Goal: Communication & Community: Ask a question

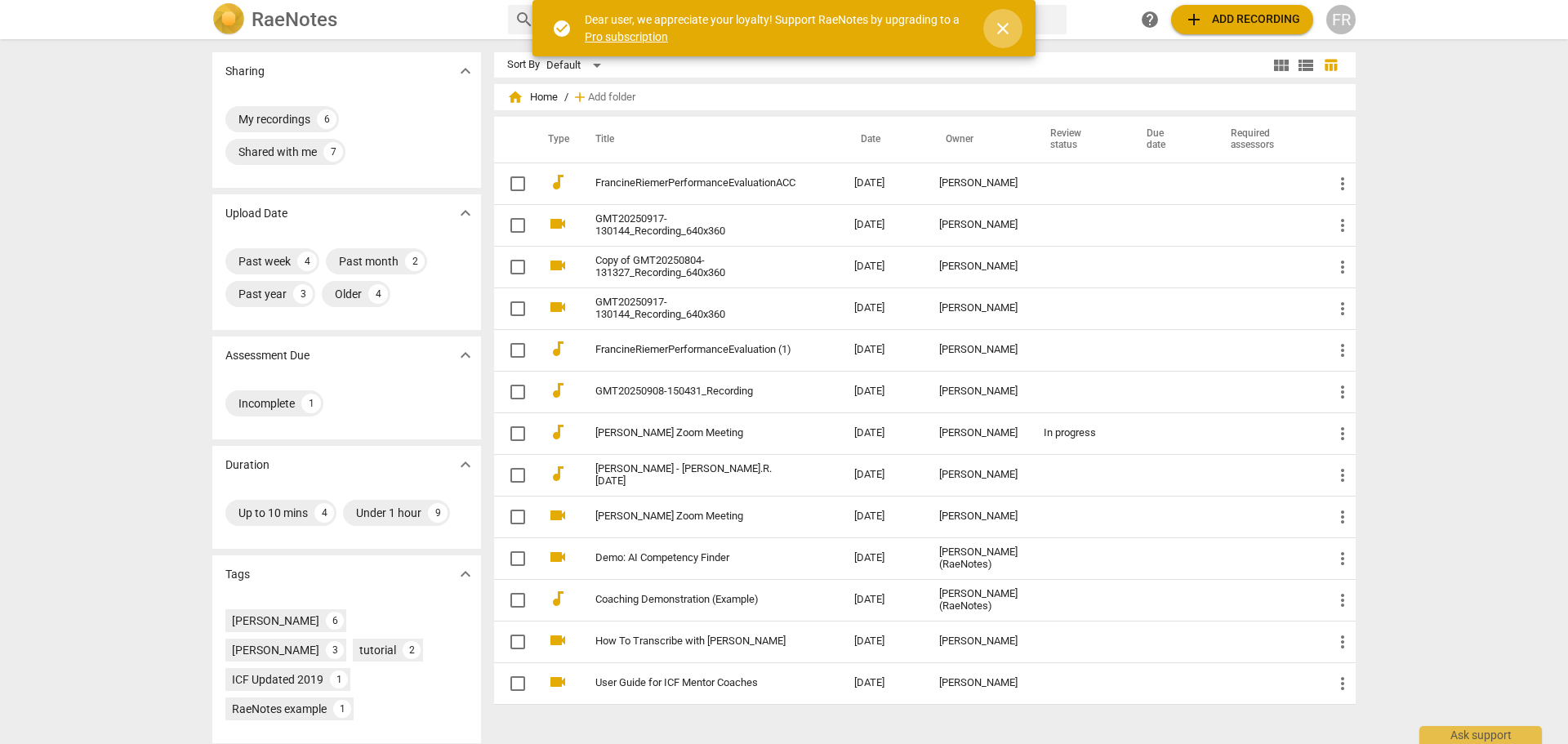
click at [1001, 29] on span "close" at bounding box center [1003, 28] width 19 height 19
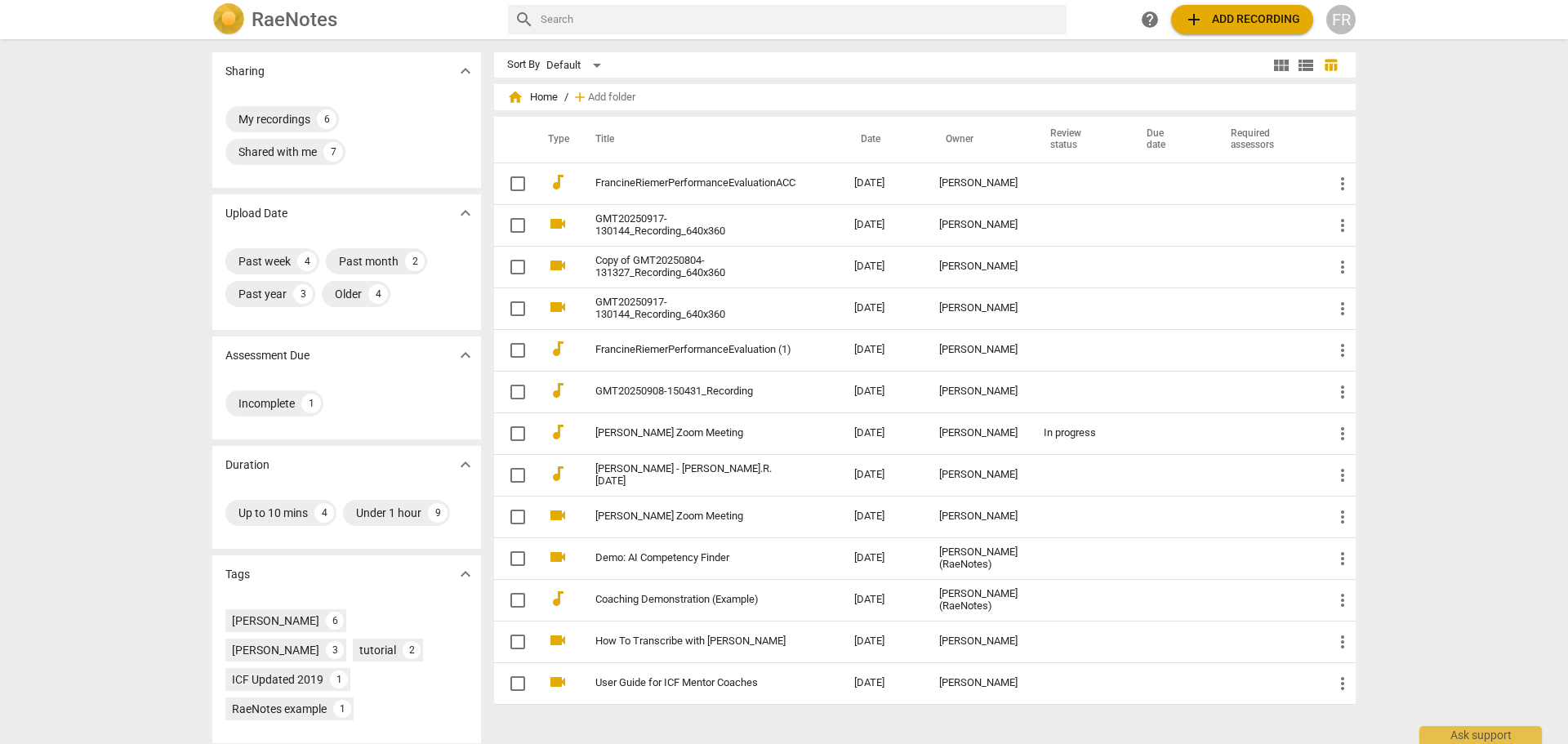
click at [537, 15] on div "search" at bounding box center [787, 19] width 558 height 29
click at [575, 17] on input "text" at bounding box center [801, 19] width 520 height 26
type input "cancel my order"
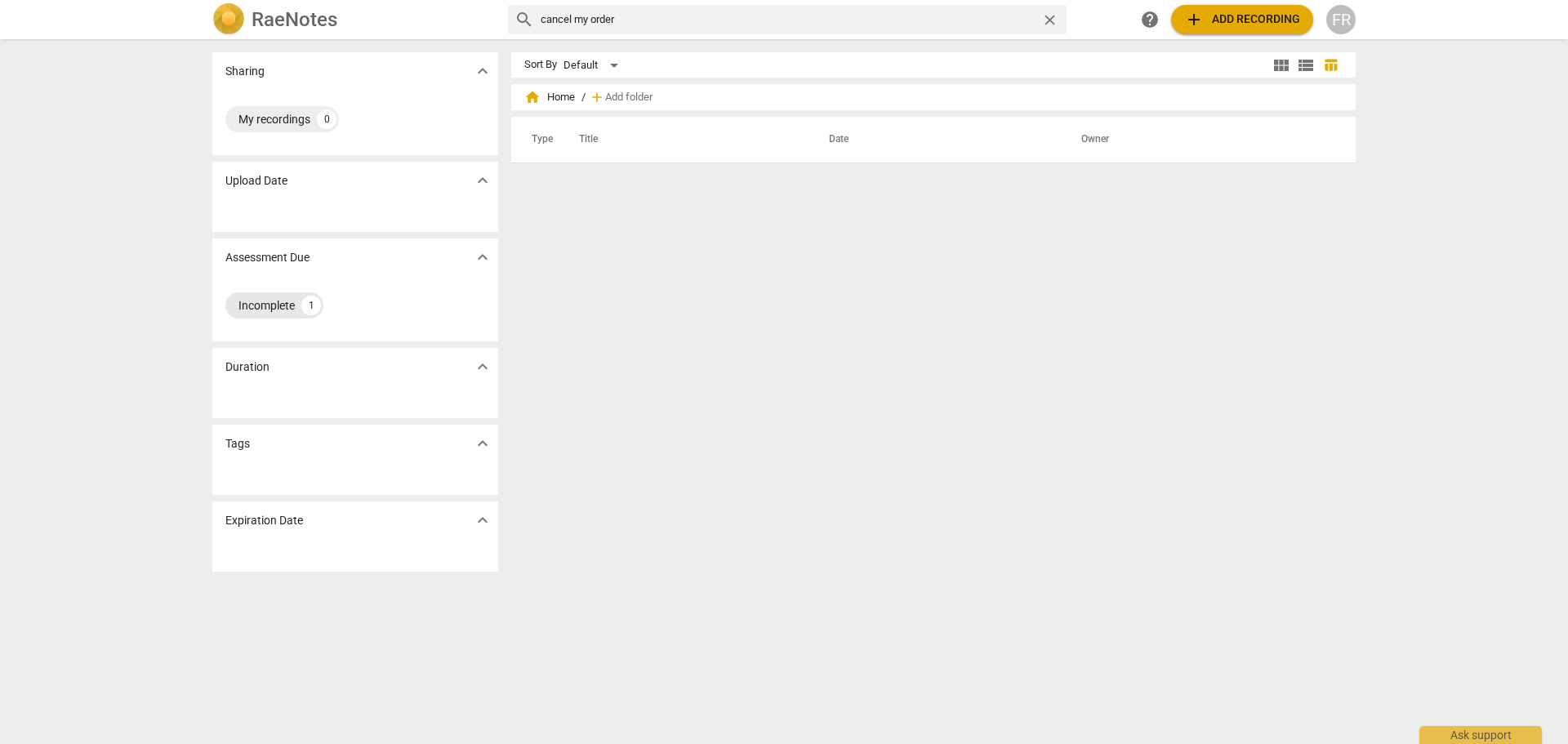
click at [258, 296] on div "Incomplete 1" at bounding box center [274, 305] width 98 height 26
click at [262, 22] on h2 "RaeNotes" at bounding box center [294, 19] width 86 height 23
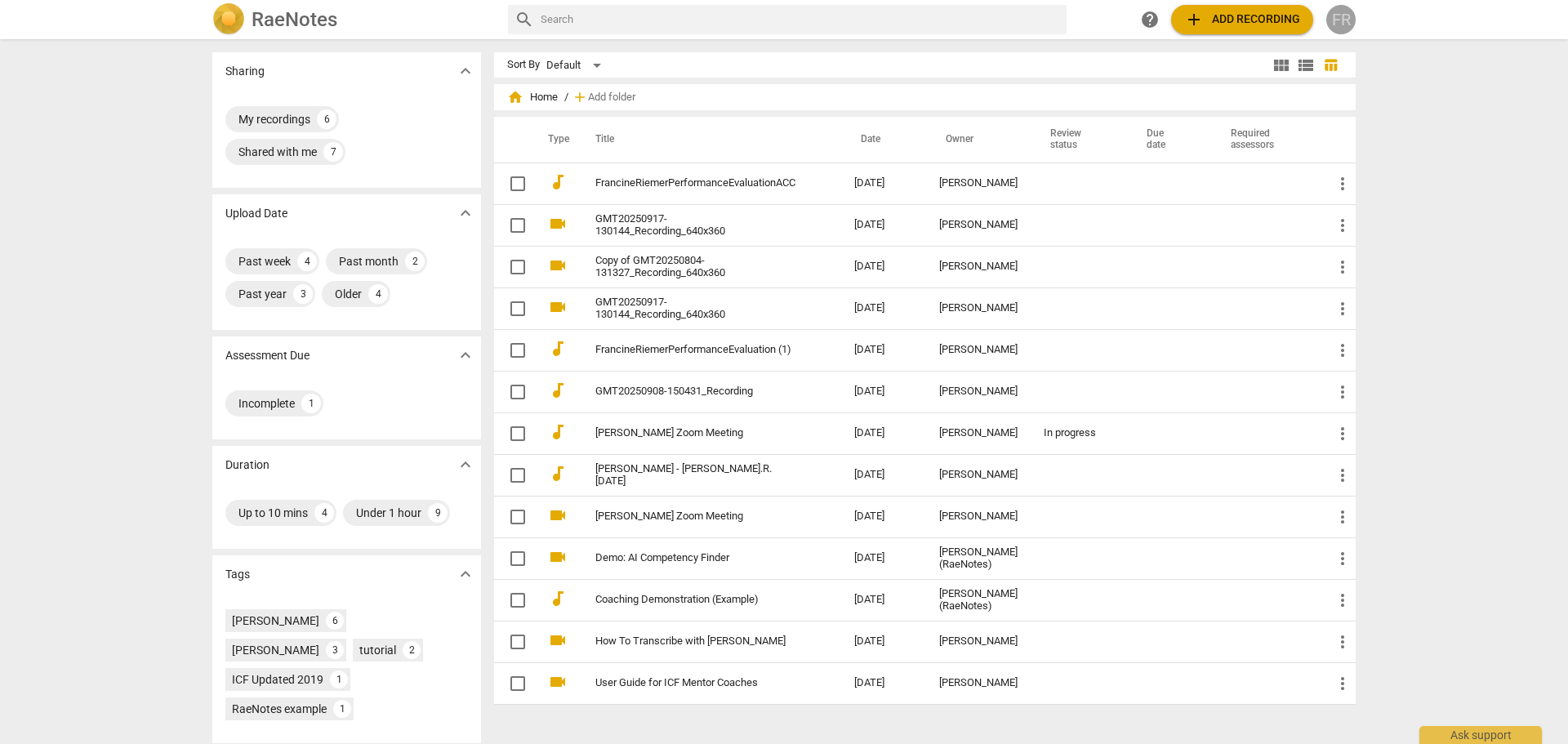
click at [1341, 16] on div "FR" at bounding box center [1341, 19] width 29 height 29
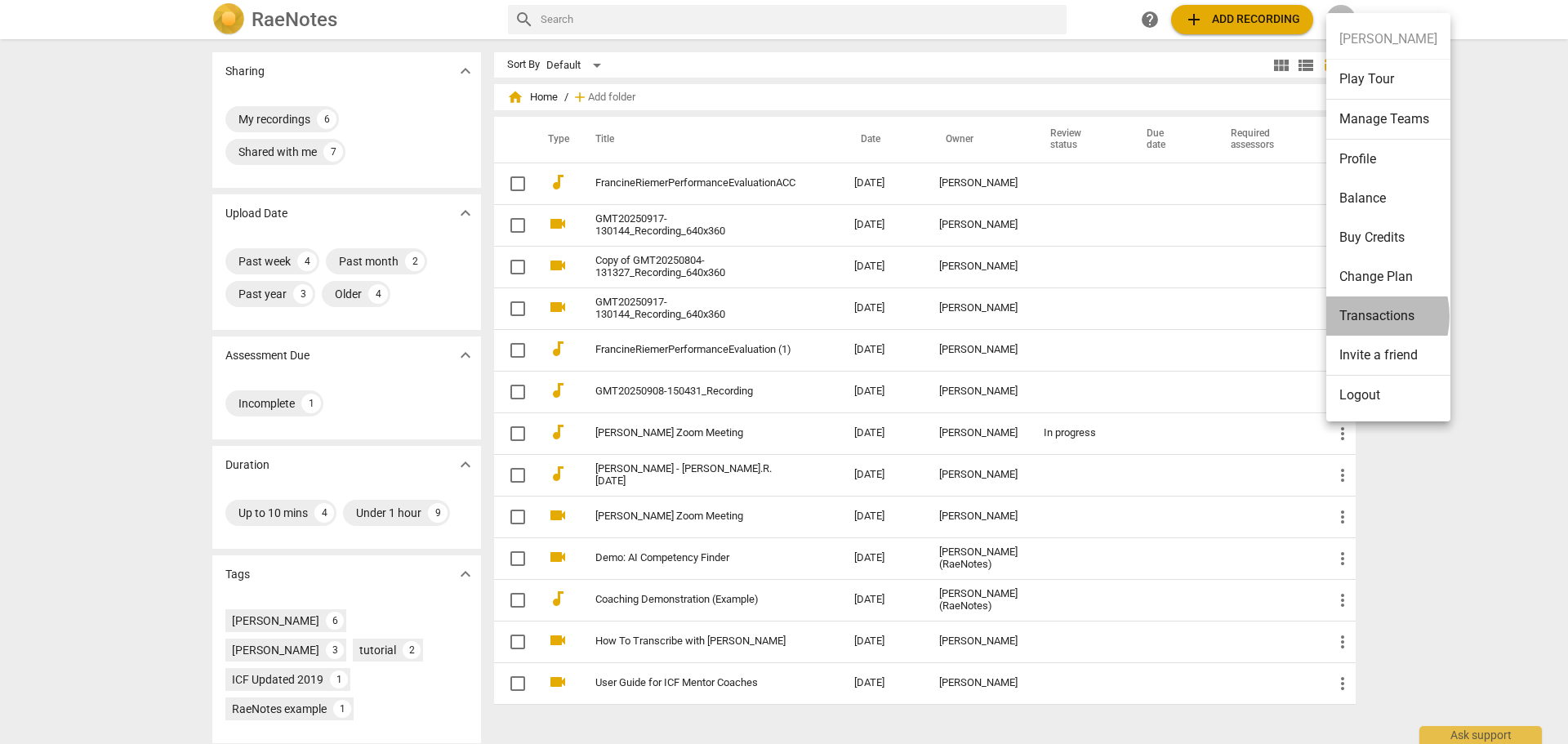
click at [1358, 316] on li "Transactions" at bounding box center [1389, 316] width 124 height 39
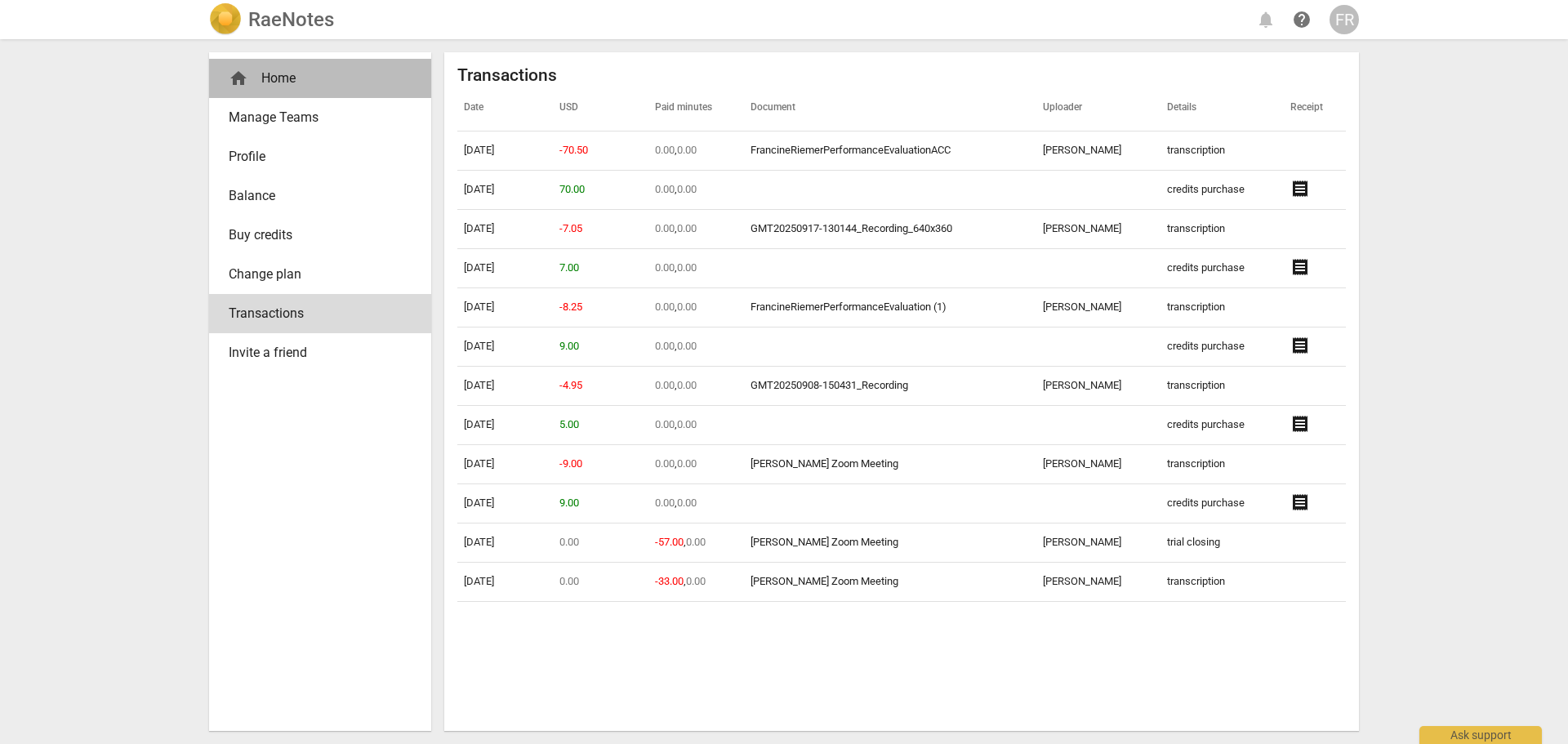
click at [269, 85] on div "home Home" at bounding box center [314, 78] width 170 height 19
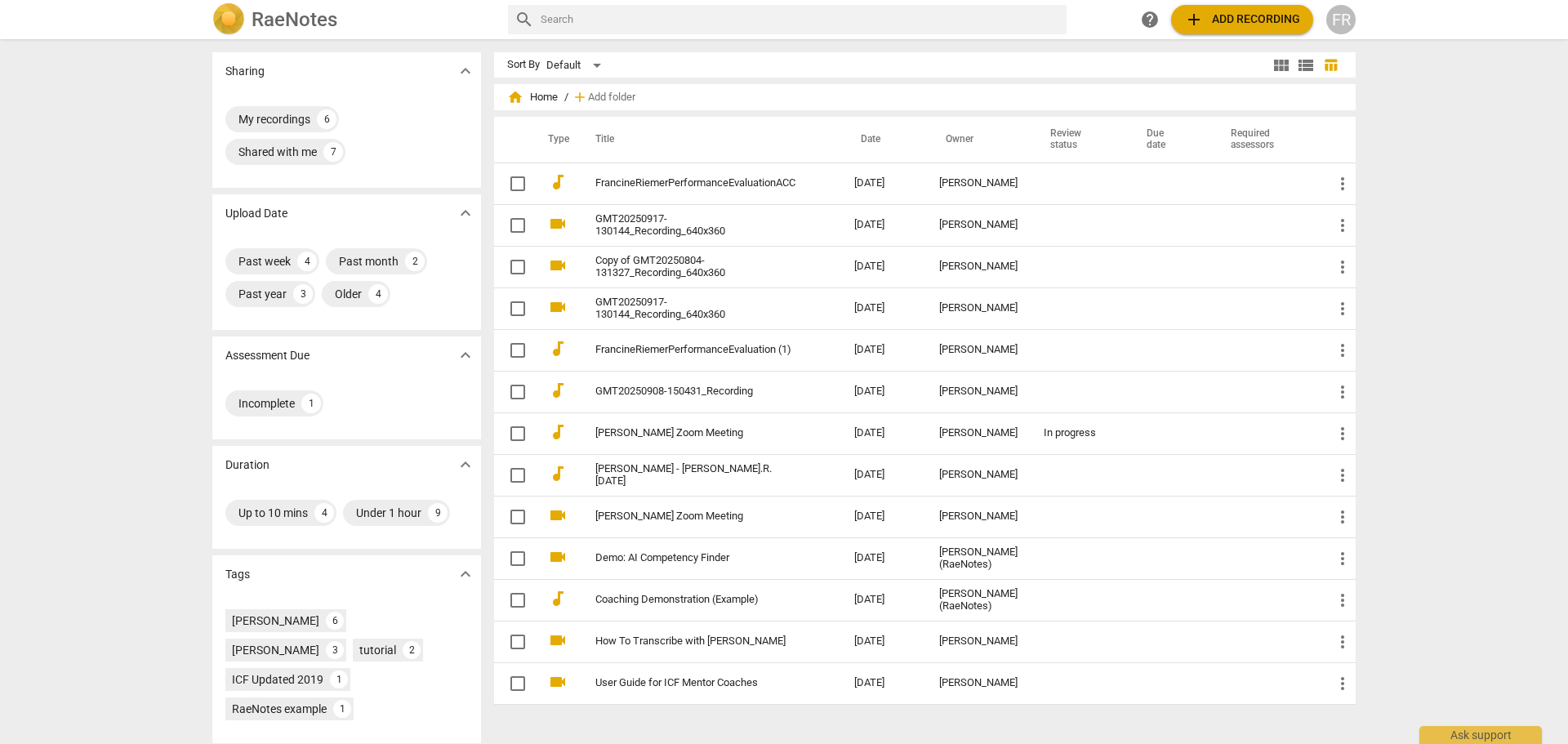
click at [298, 8] on h2 "RaeNotes" at bounding box center [294, 19] width 86 height 23
click at [1272, 60] on span "view_module" at bounding box center [1281, 65] width 19 height 19
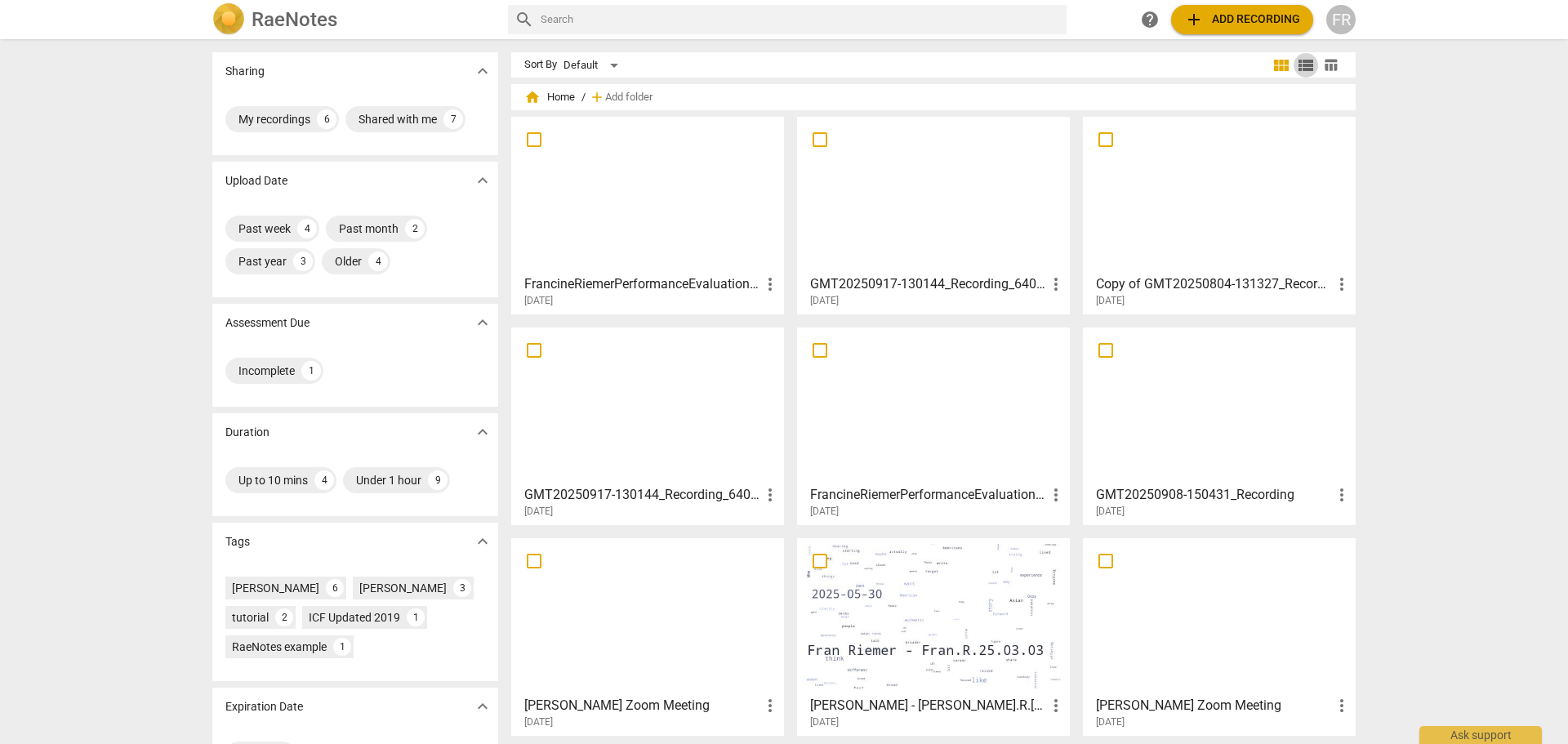
click at [1303, 60] on span "view_list" at bounding box center [1306, 65] width 19 height 19
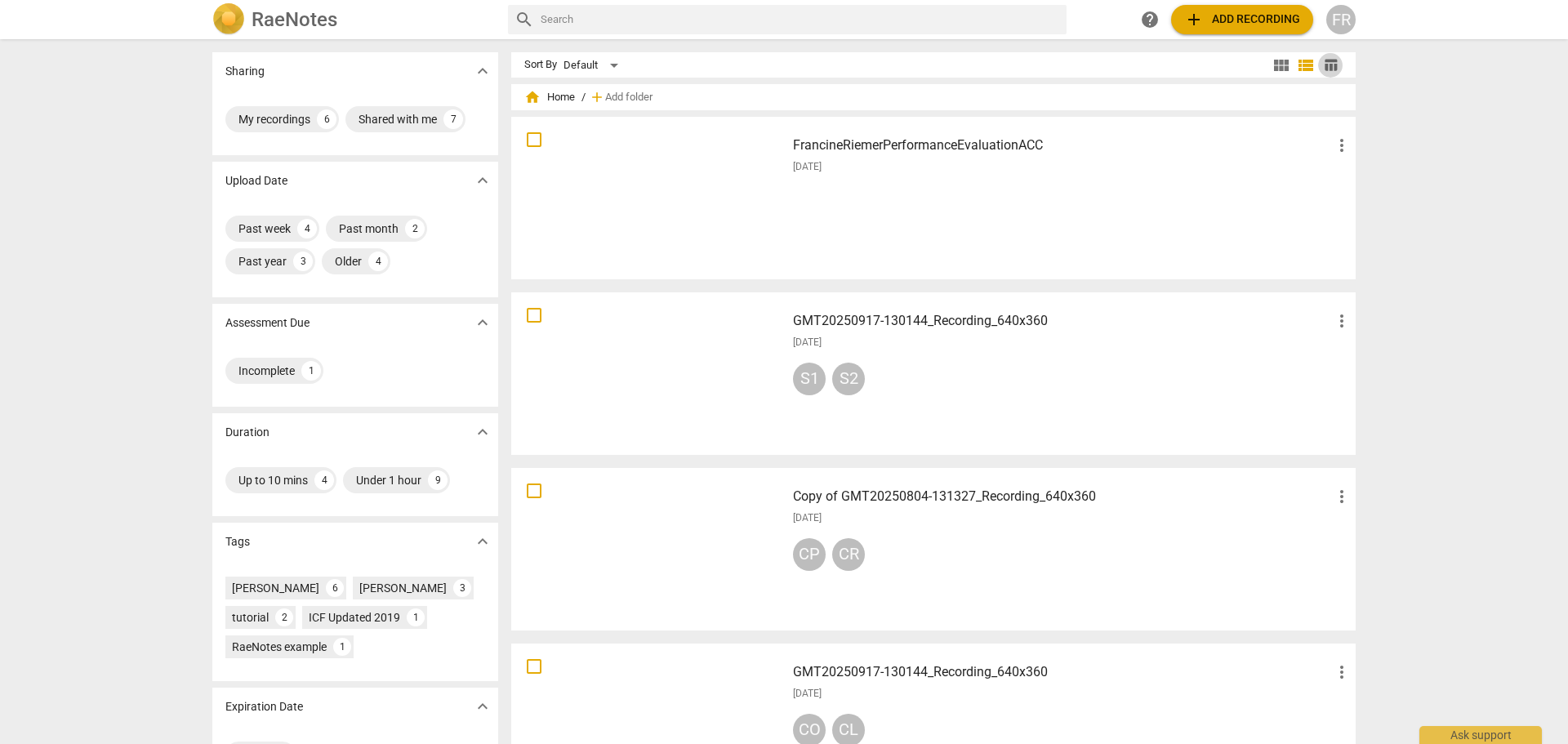
click at [1327, 64] on span "table_chart" at bounding box center [1331, 65] width 16 height 16
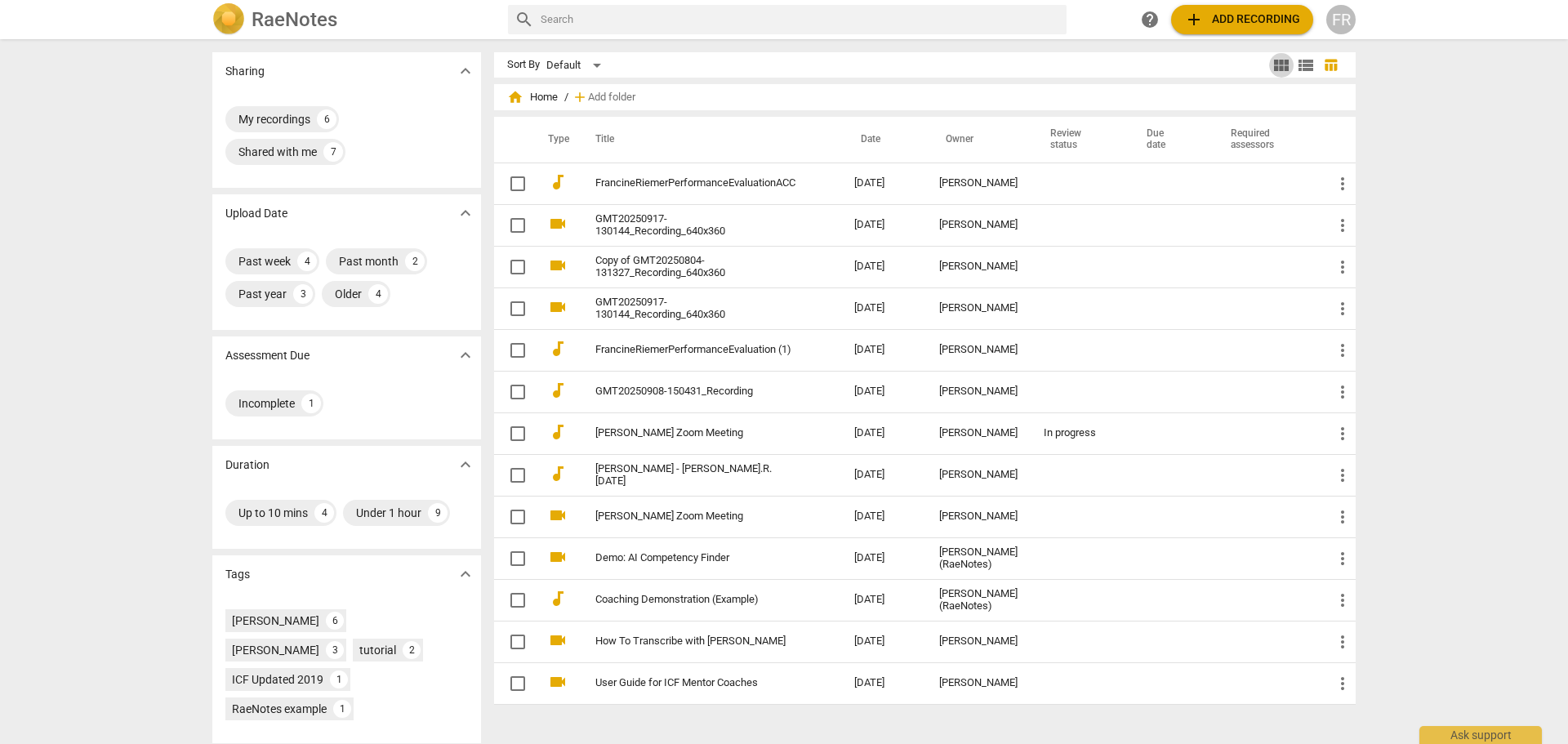
click at [1272, 64] on span "view_module" at bounding box center [1281, 65] width 19 height 19
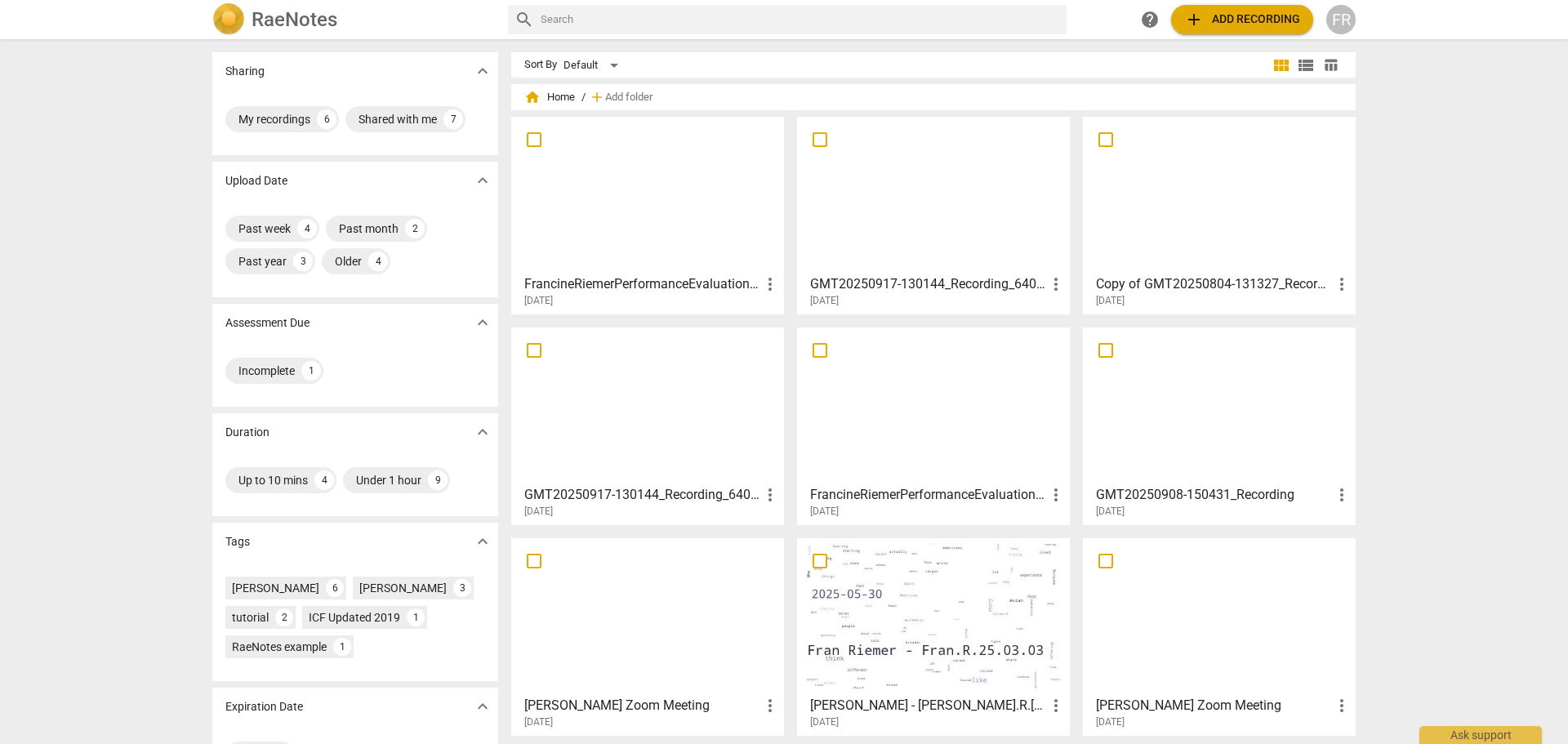
click at [1140, 16] on span "help" at bounding box center [1150, 19] width 19 height 19
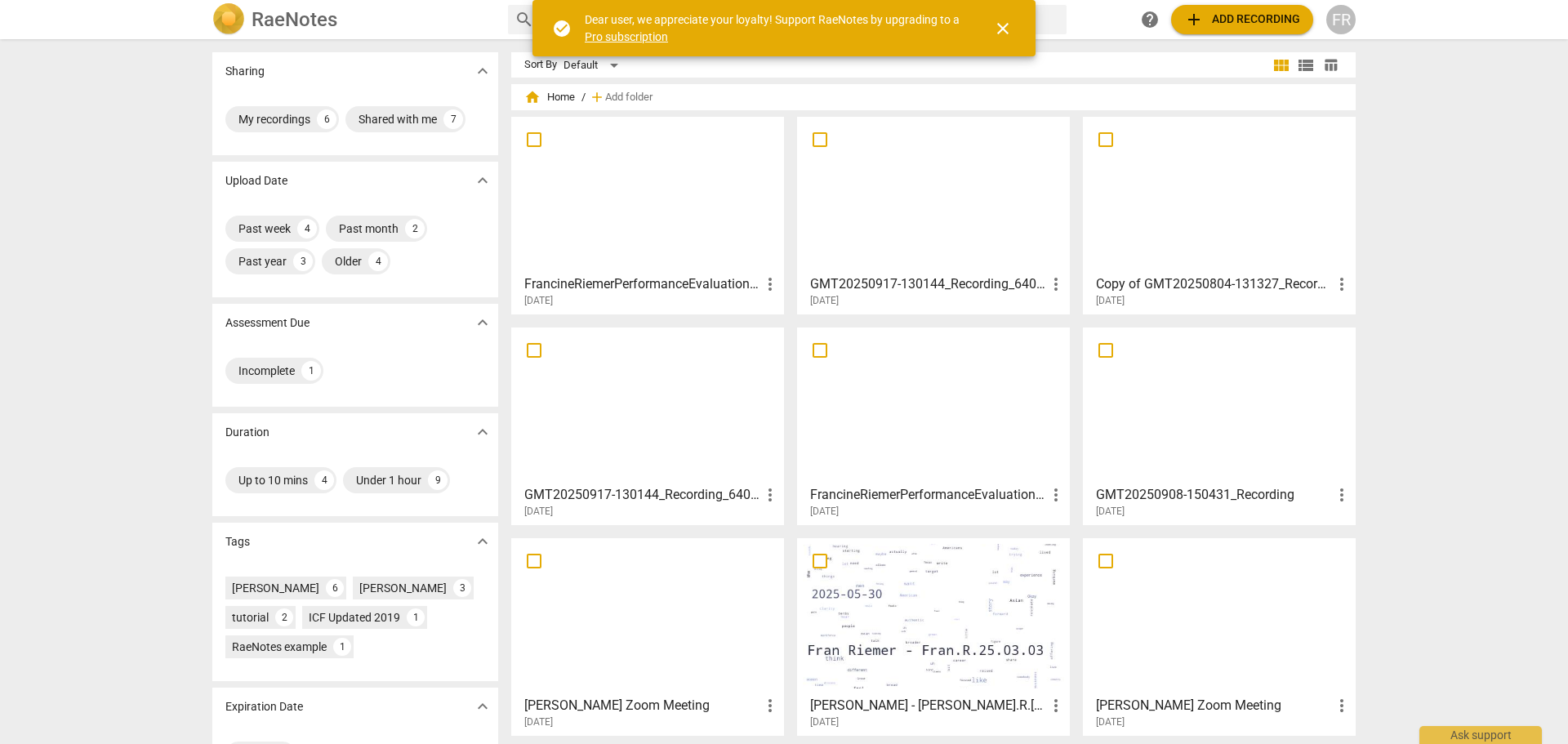
scroll to position [82, 0]
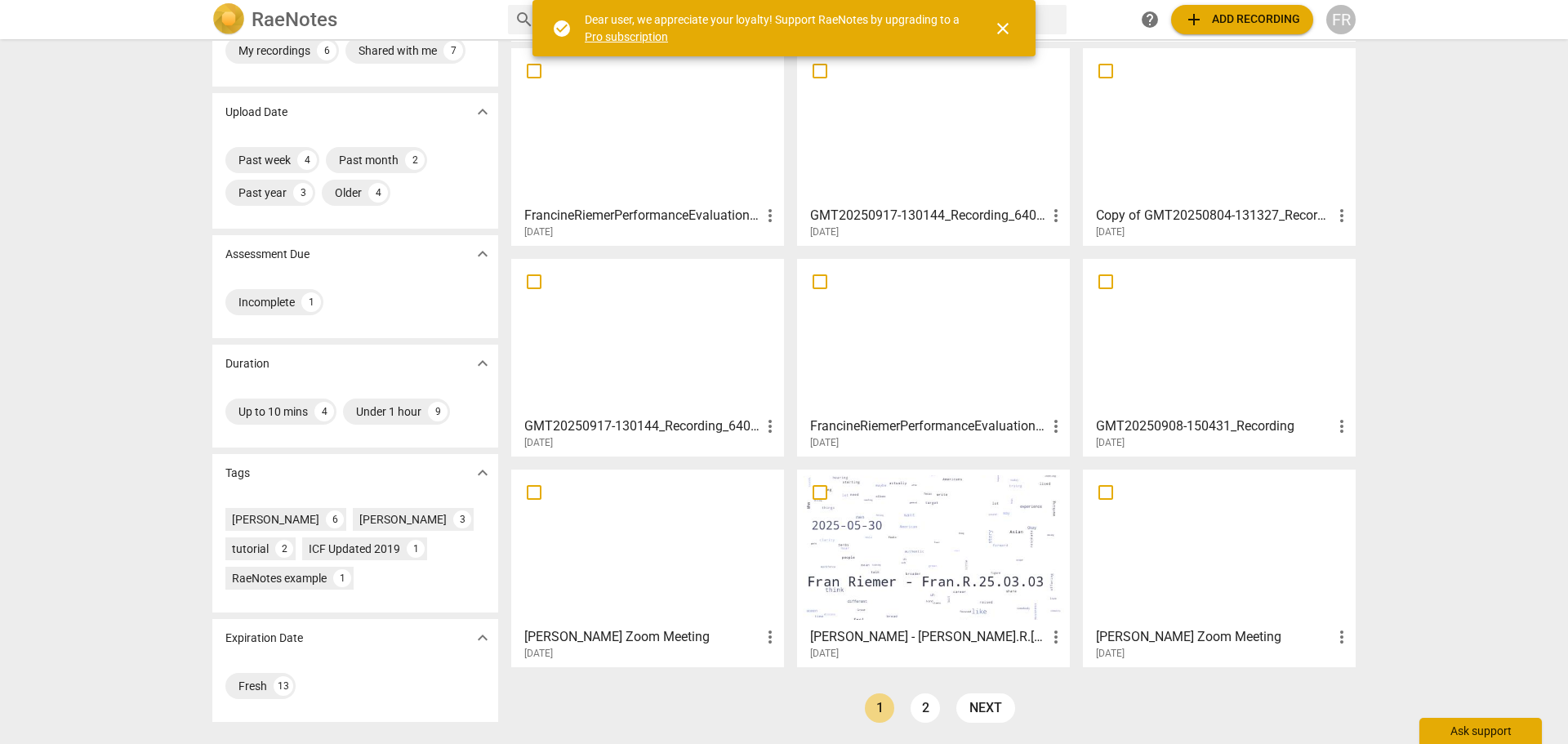
click at [1493, 732] on div "Ask support" at bounding box center [1481, 731] width 122 height 26
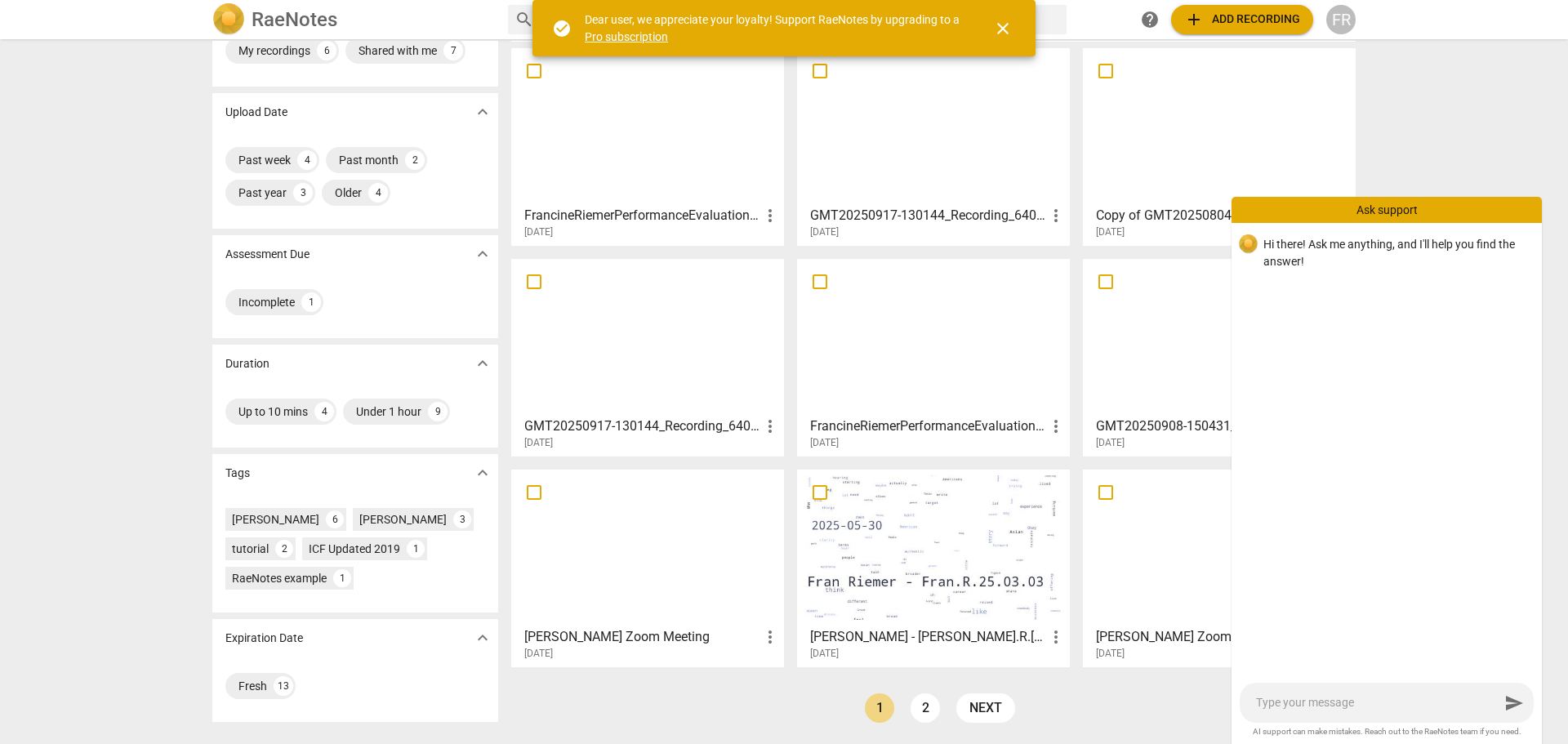
click at [1270, 707] on textarea at bounding box center [1378, 703] width 243 height 16
type textarea "C"
type textarea "Ca"
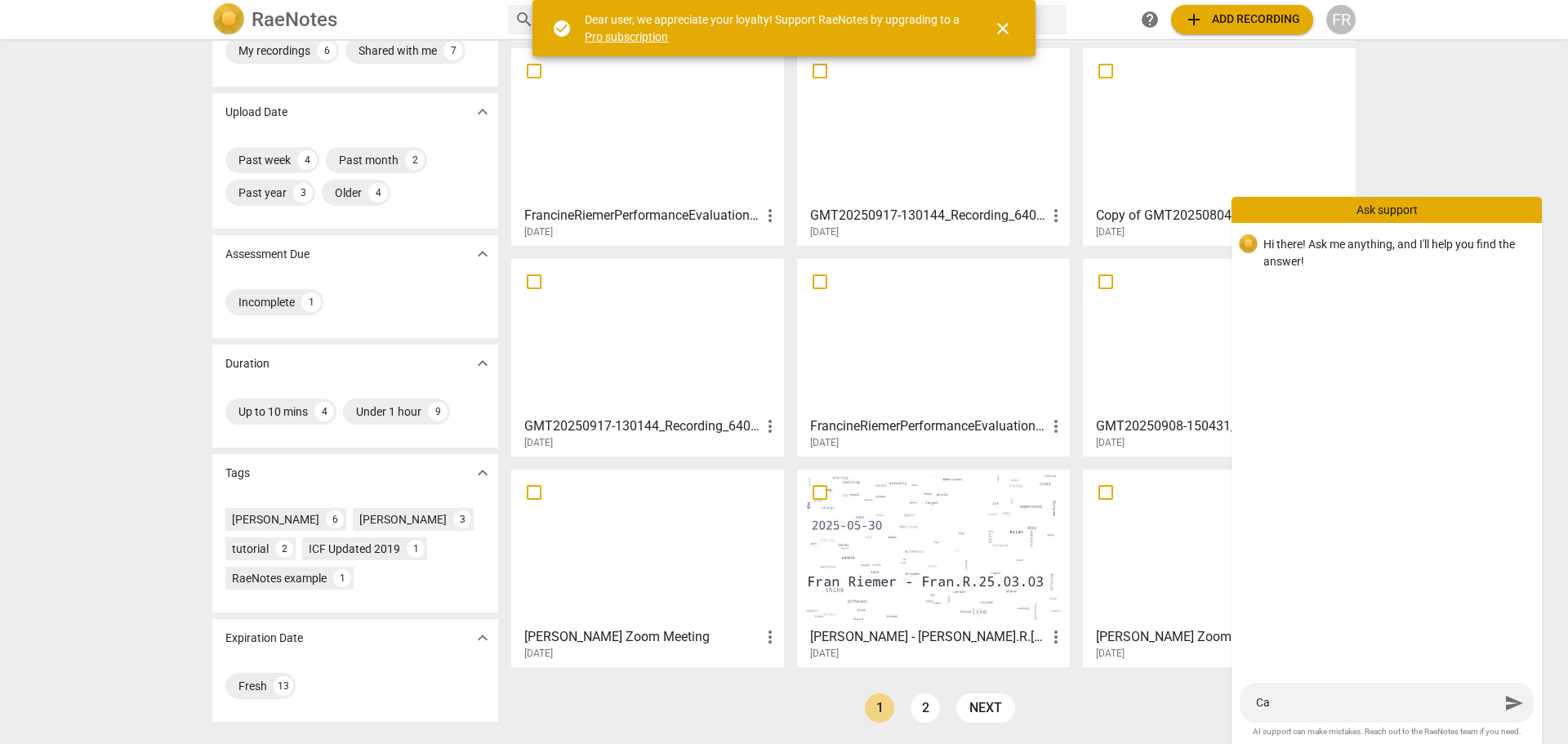
type textarea "Can"
type textarea "Can I"
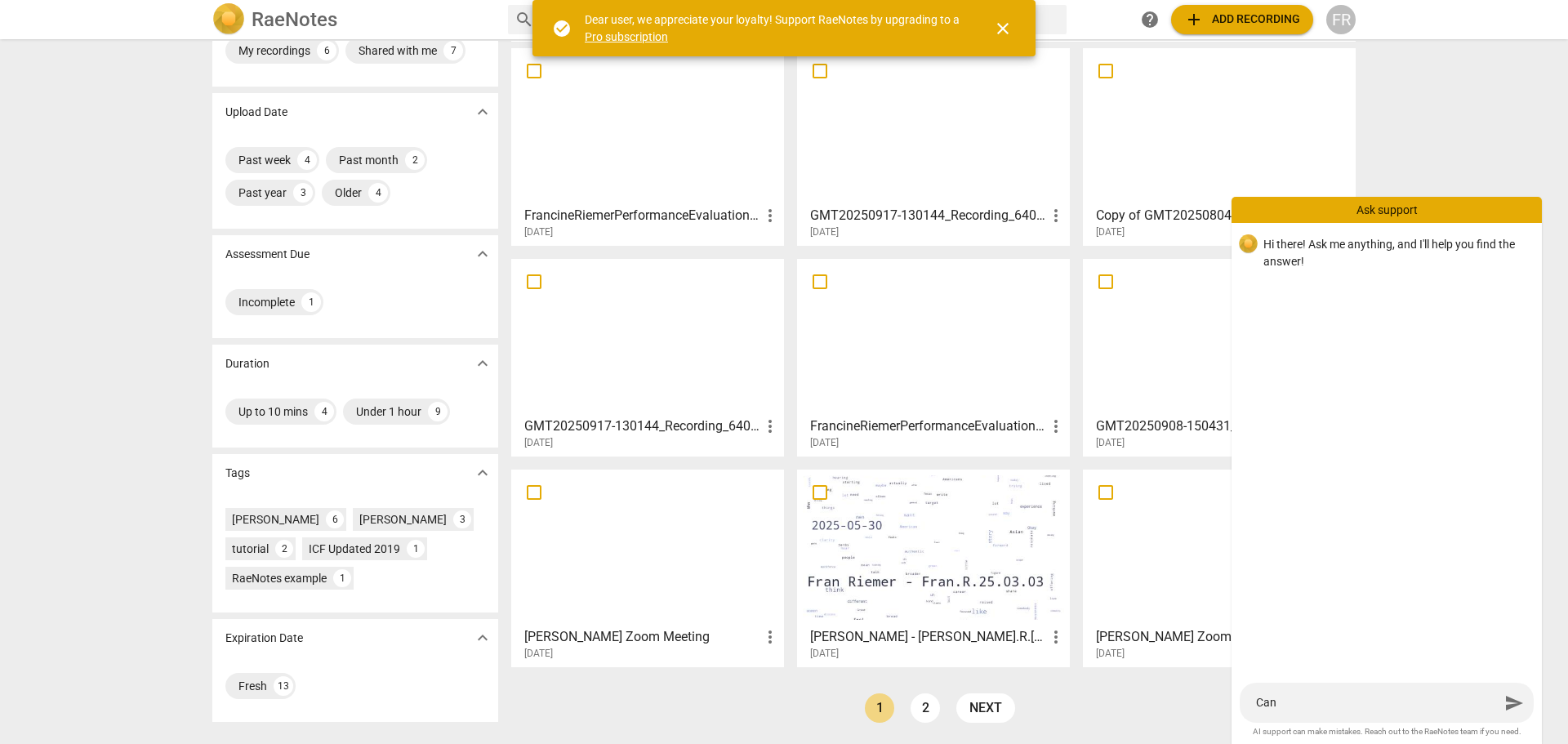
type textarea "Can I"
type textarea "Can I c"
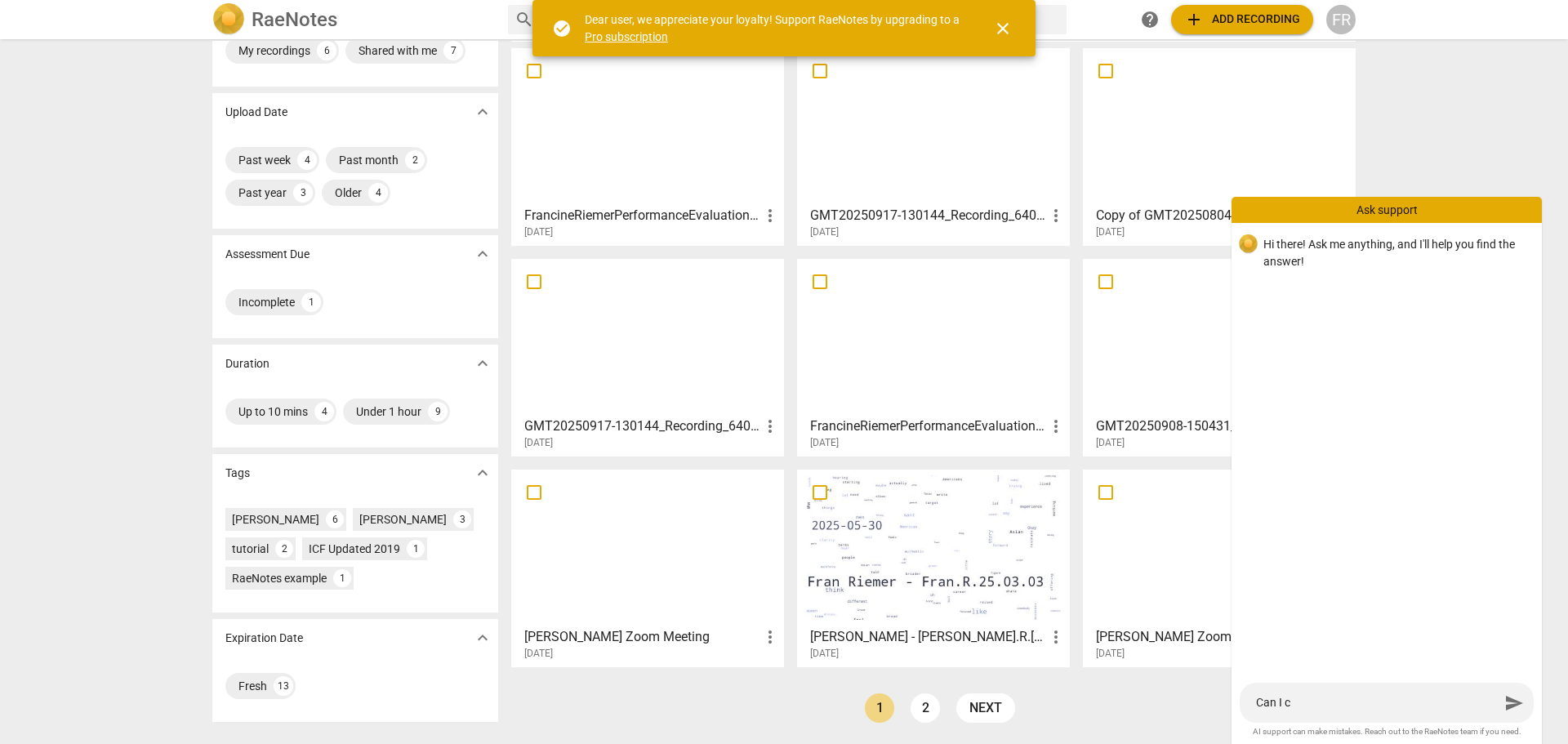
type textarea "Can I ca"
type textarea "Can I can"
type textarea "Can I cane"
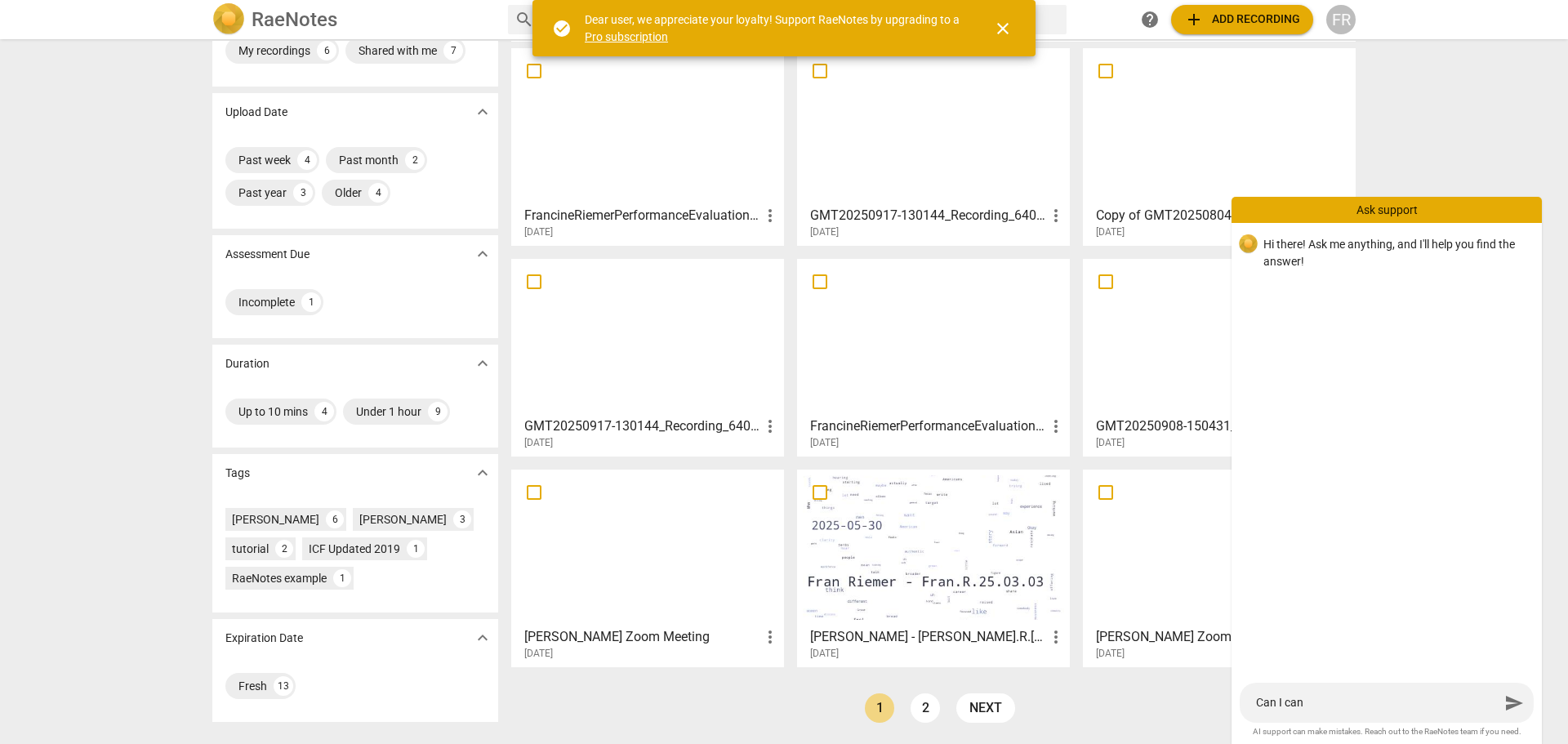
type textarea "Can I cane"
type textarea "Can I canel"
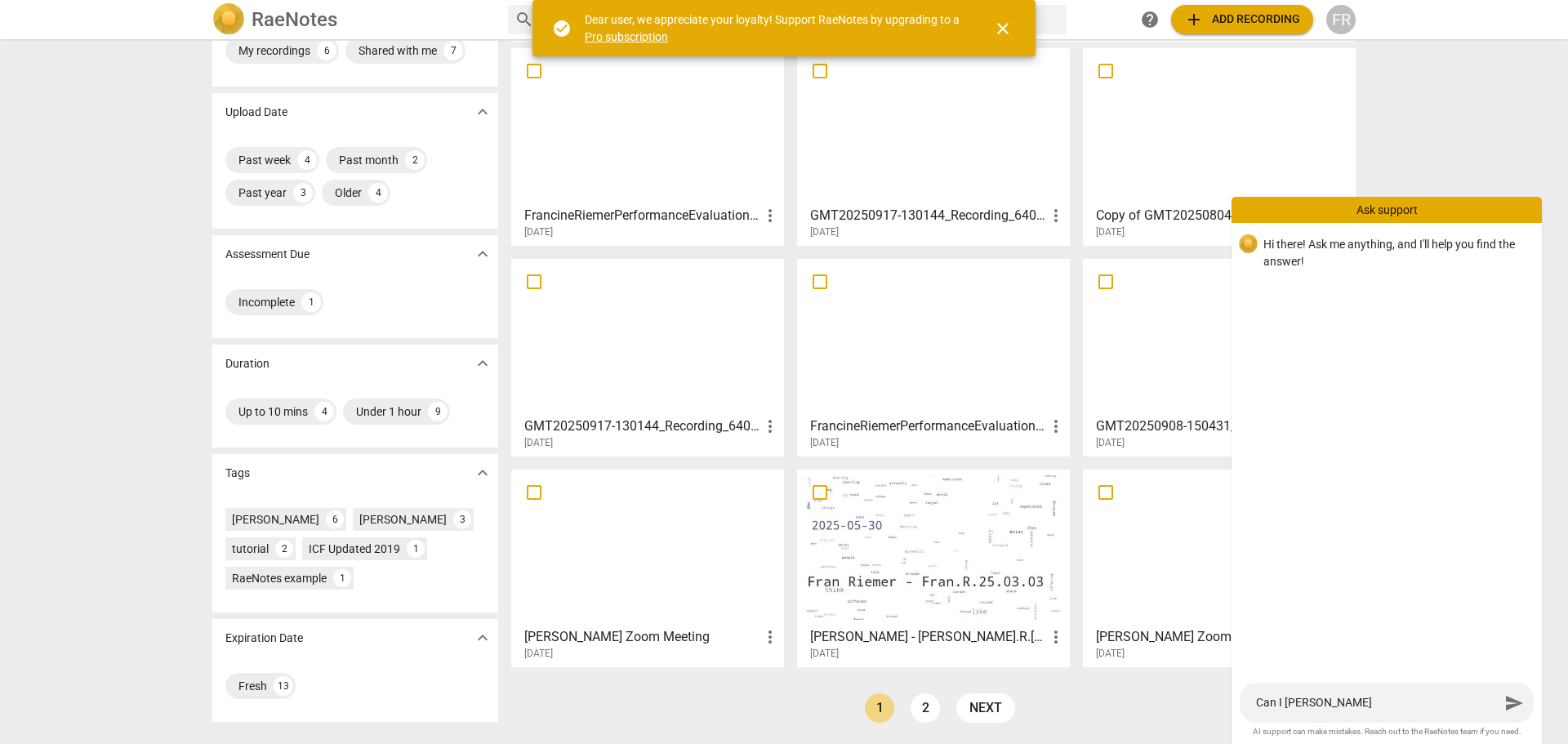
type textarea "Can I canel m"
type textarea "Can I canel my"
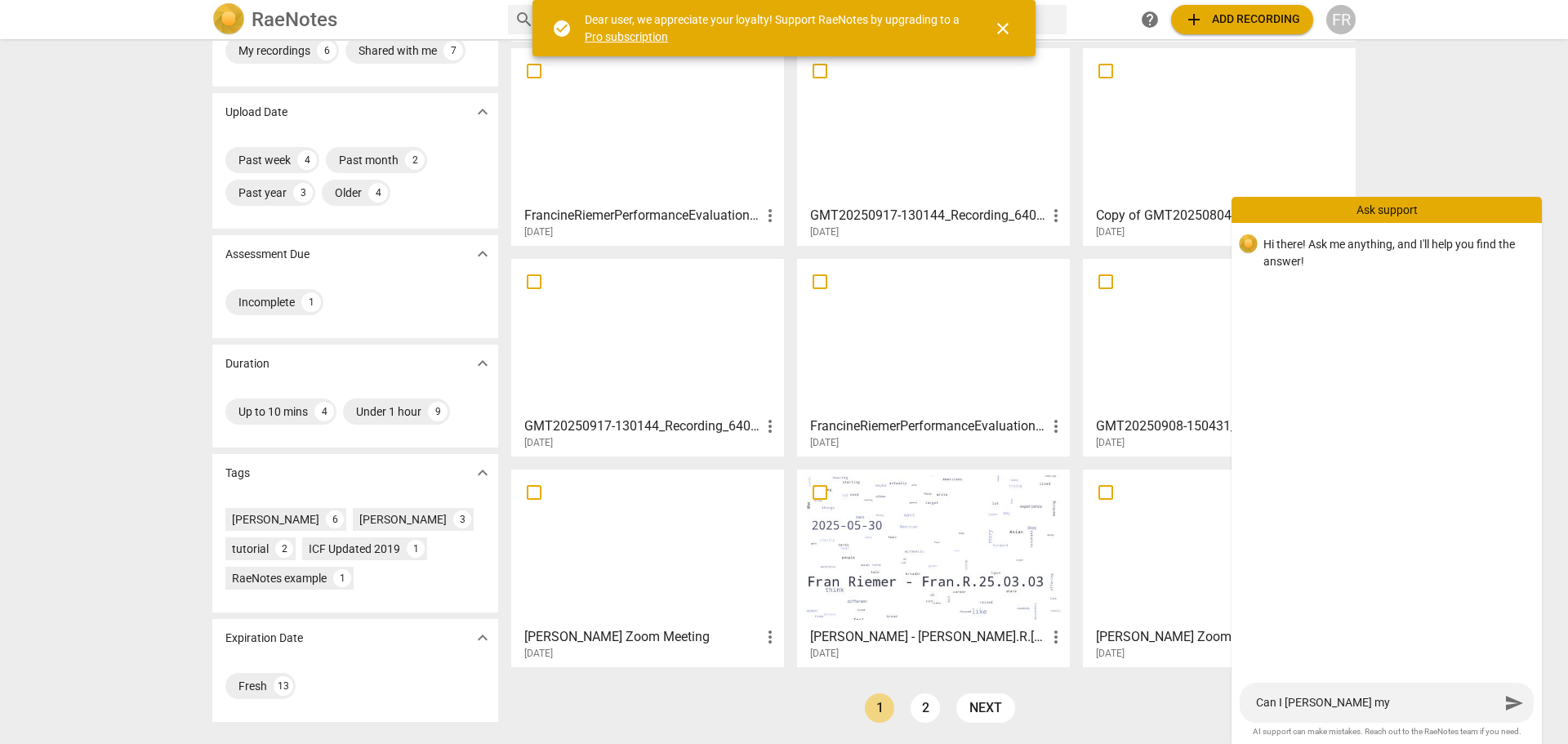
type textarea "Can I canel my"
type textarea "Can I canel my r"
type textarea "Can I canel my re"
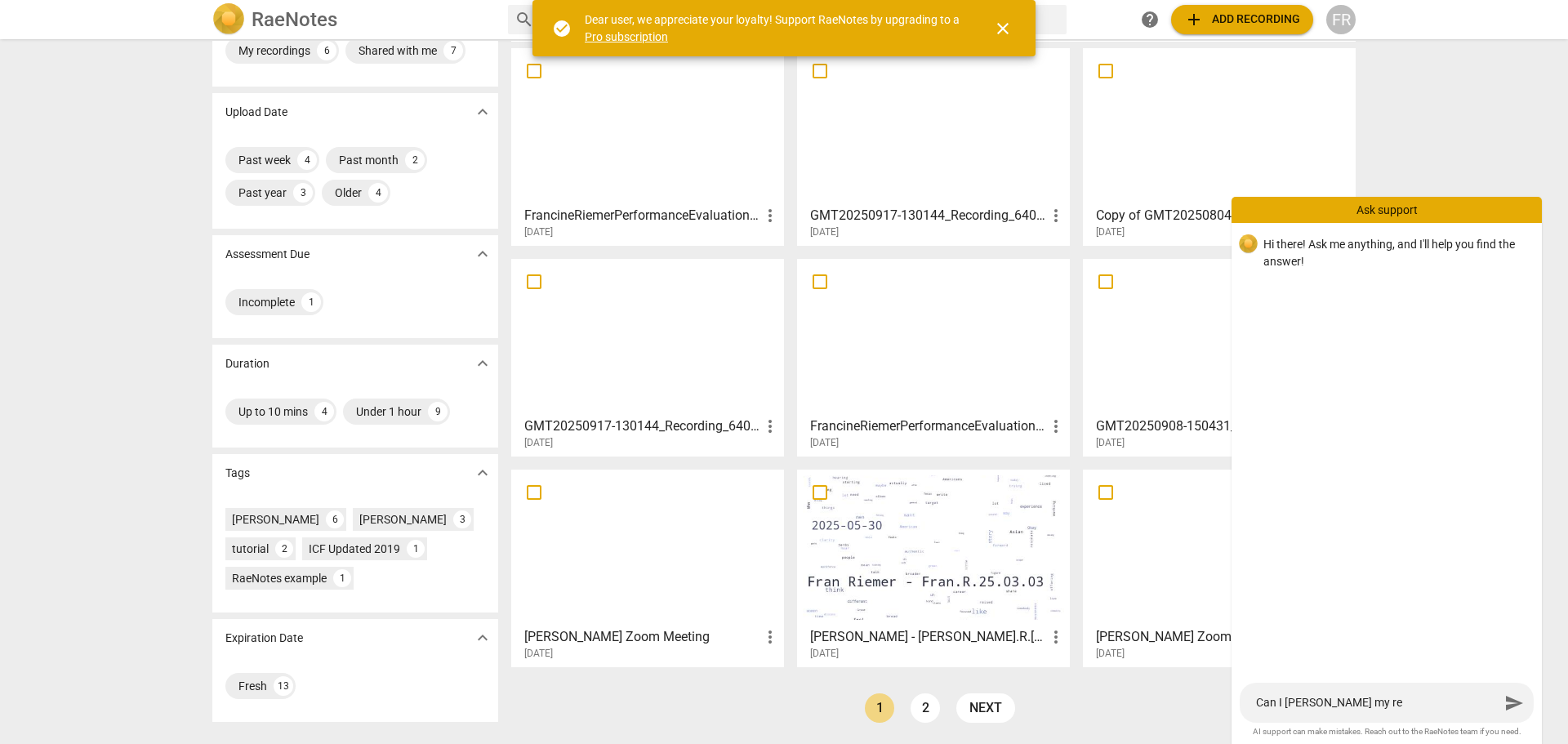
type textarea "Can I canel my rec"
type textarea "Can I canel my rece"
type textarea "Can I canel my recen"
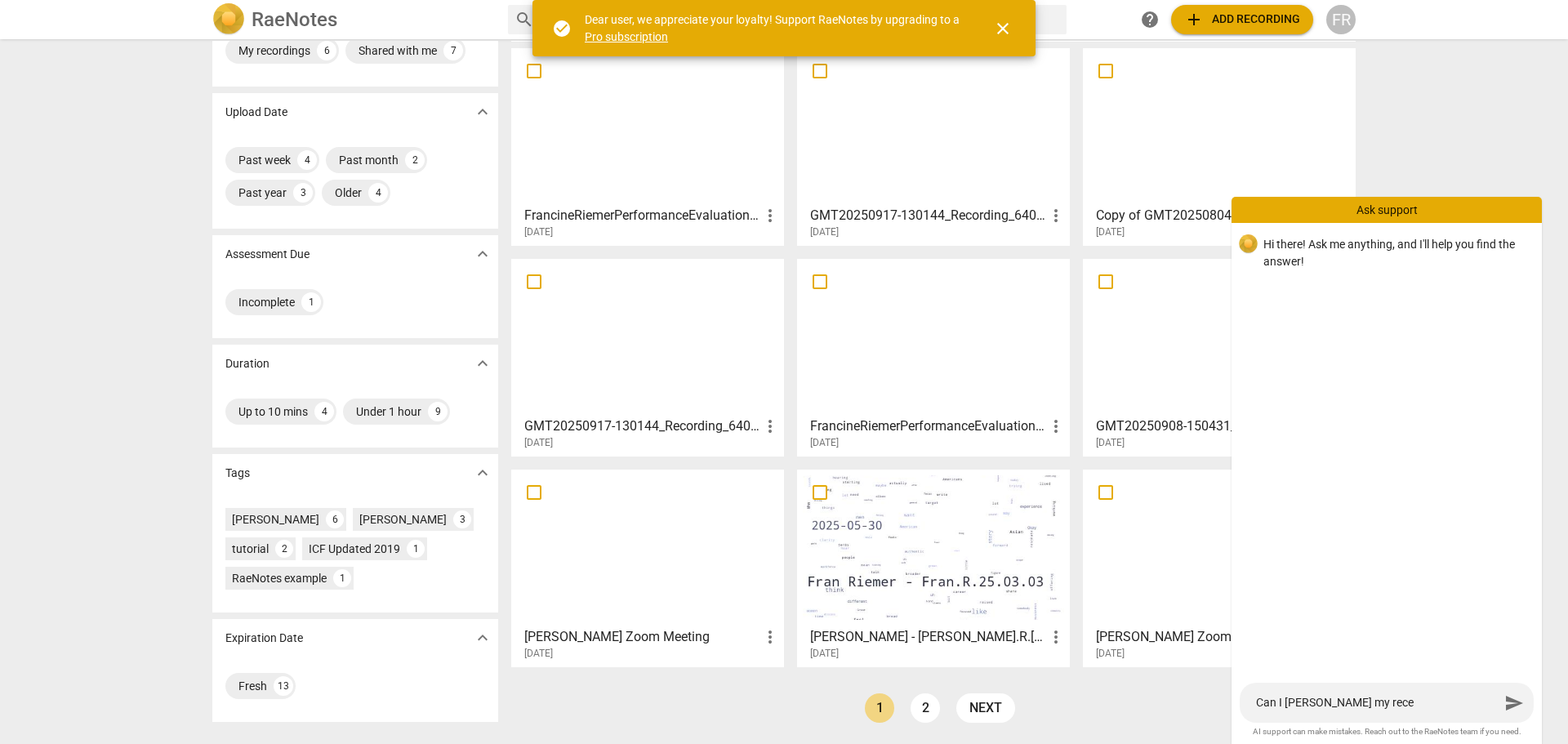
type textarea "Can I canel my recen"
type textarea "Can I canel my recent"
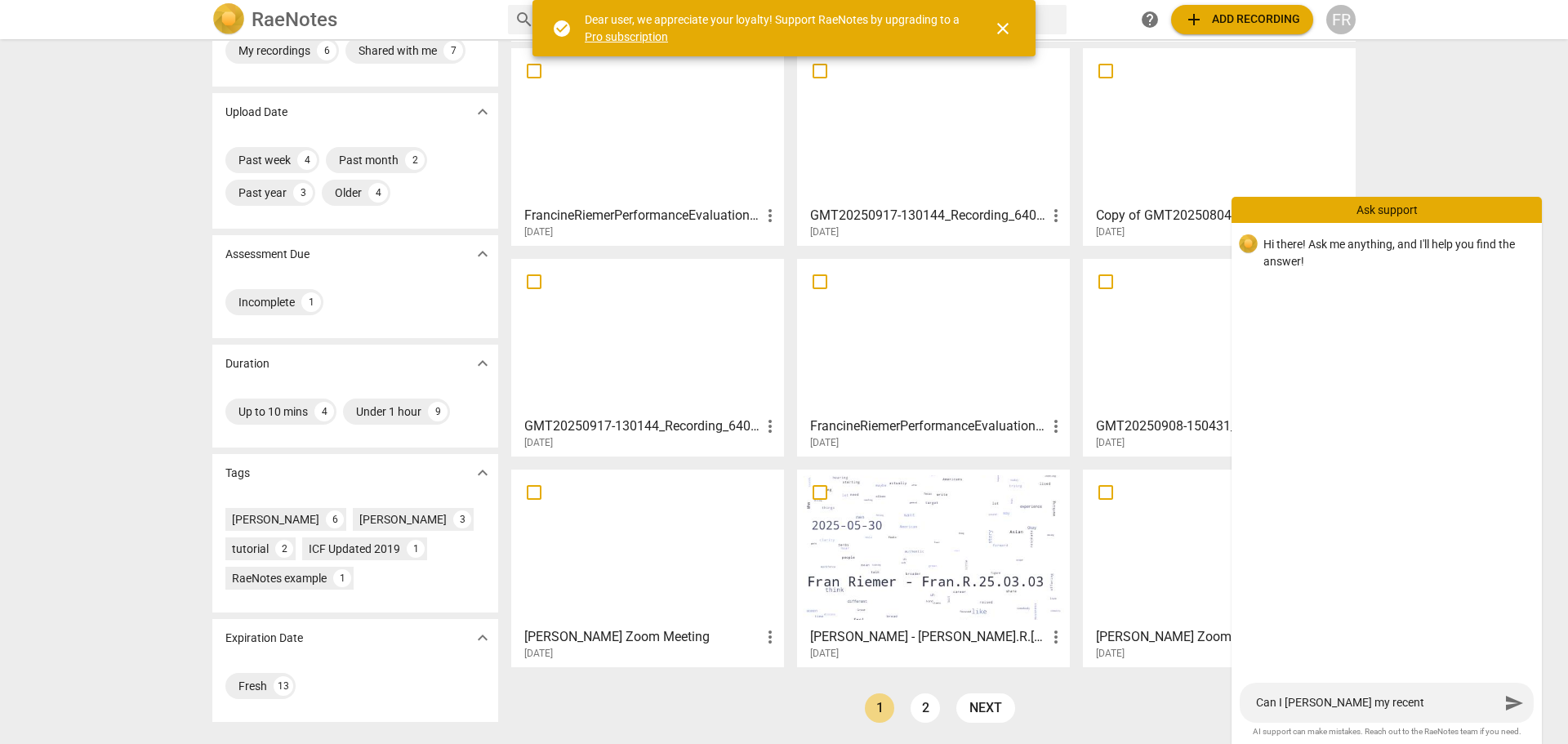
type textarea "Can I canel my recent o"
type textarea "Can I canel my recent or"
type textarea "Can I canel my recent ord"
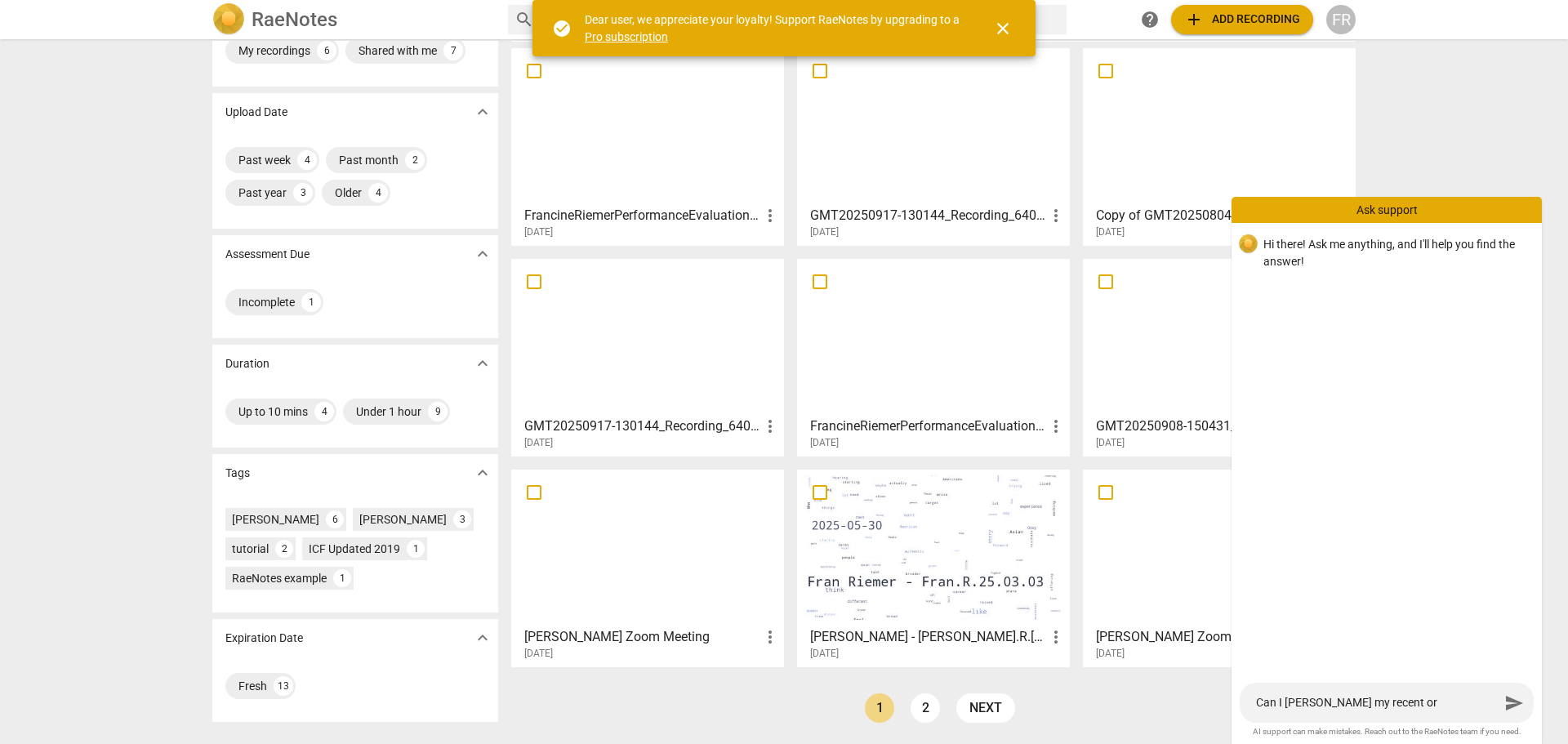
type textarea "Can I canel my recent ord"
type textarea "Can I canel my recent orde"
type textarea "Can I canel my recent order"
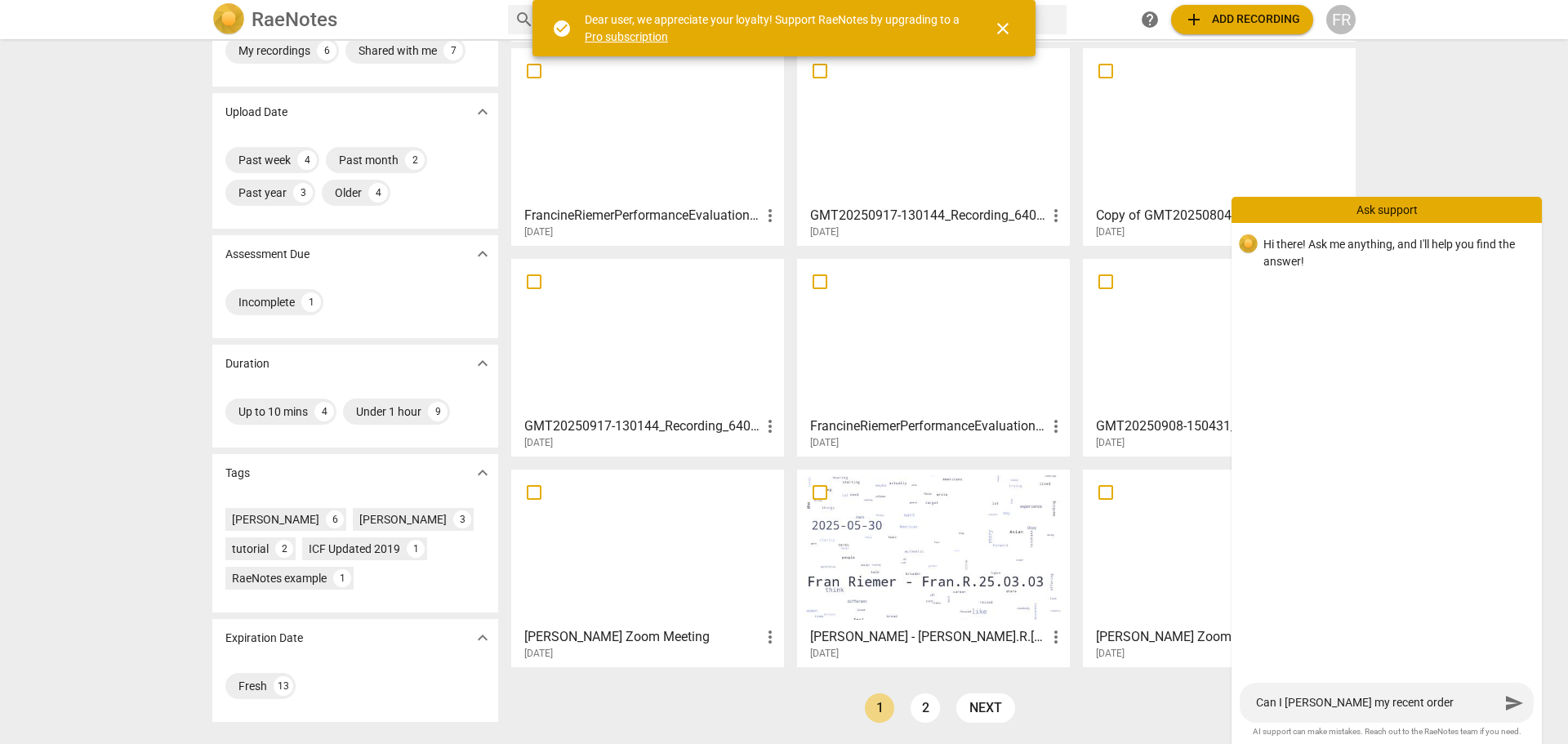
type textarea "Can I canel my recent order."
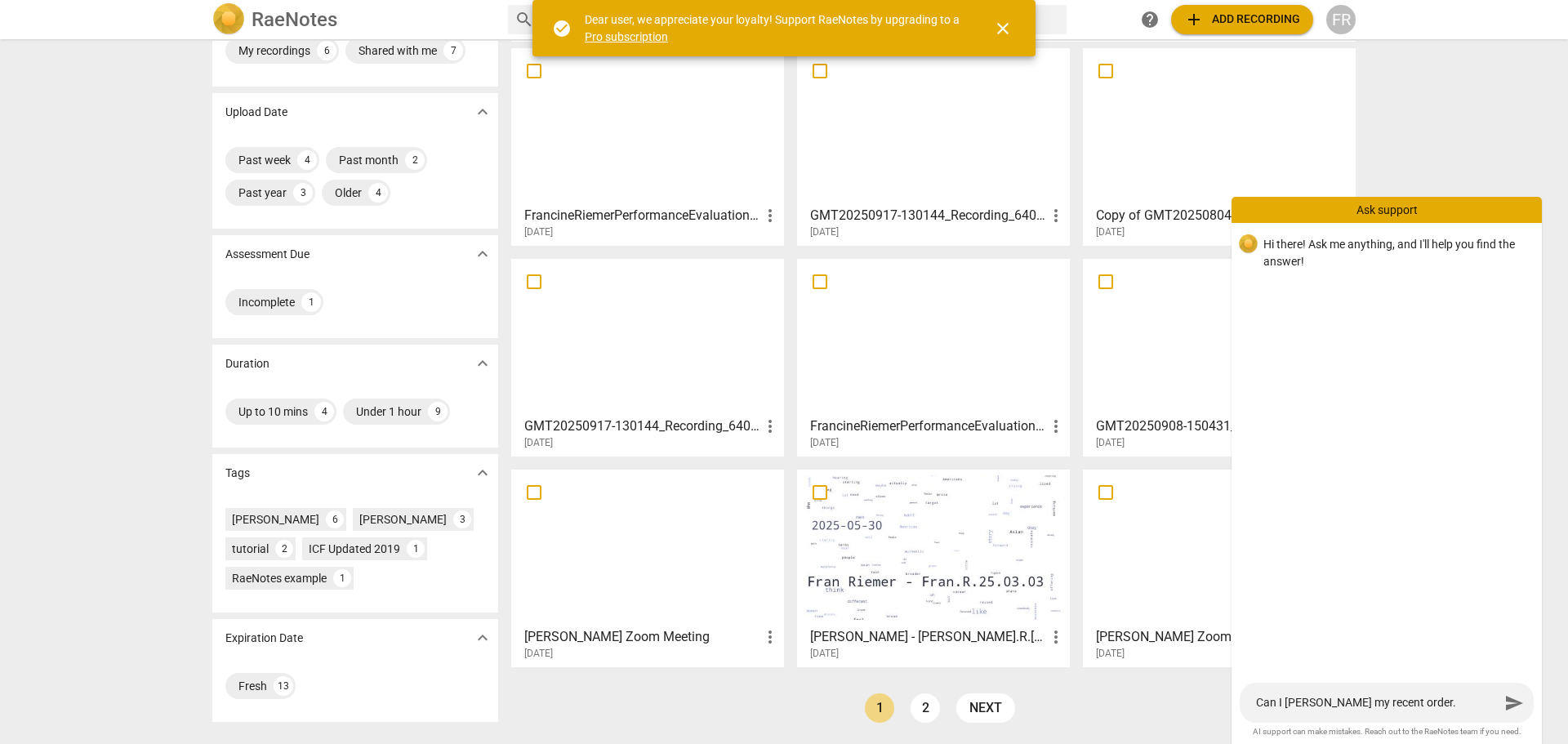
type textarea "Can I canel my recent order."
type textarea "Can I canel my recent order. i"
type textarea "Can I canel my recent order. it"
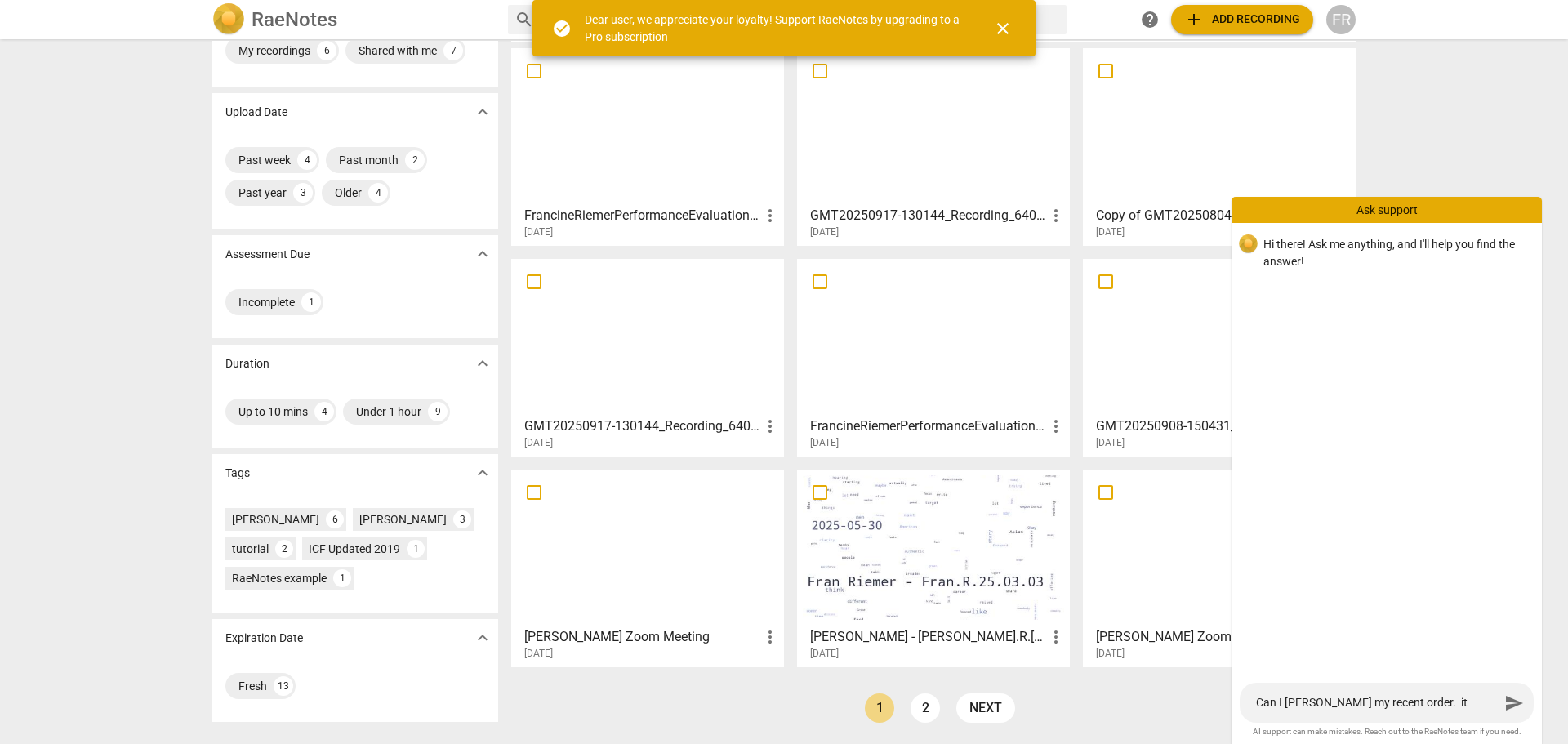
type textarea "Can I canel my recent order. it"
type textarea "Can I canel my recent order. it i"
type textarea "Can I canel my recent order. it is"
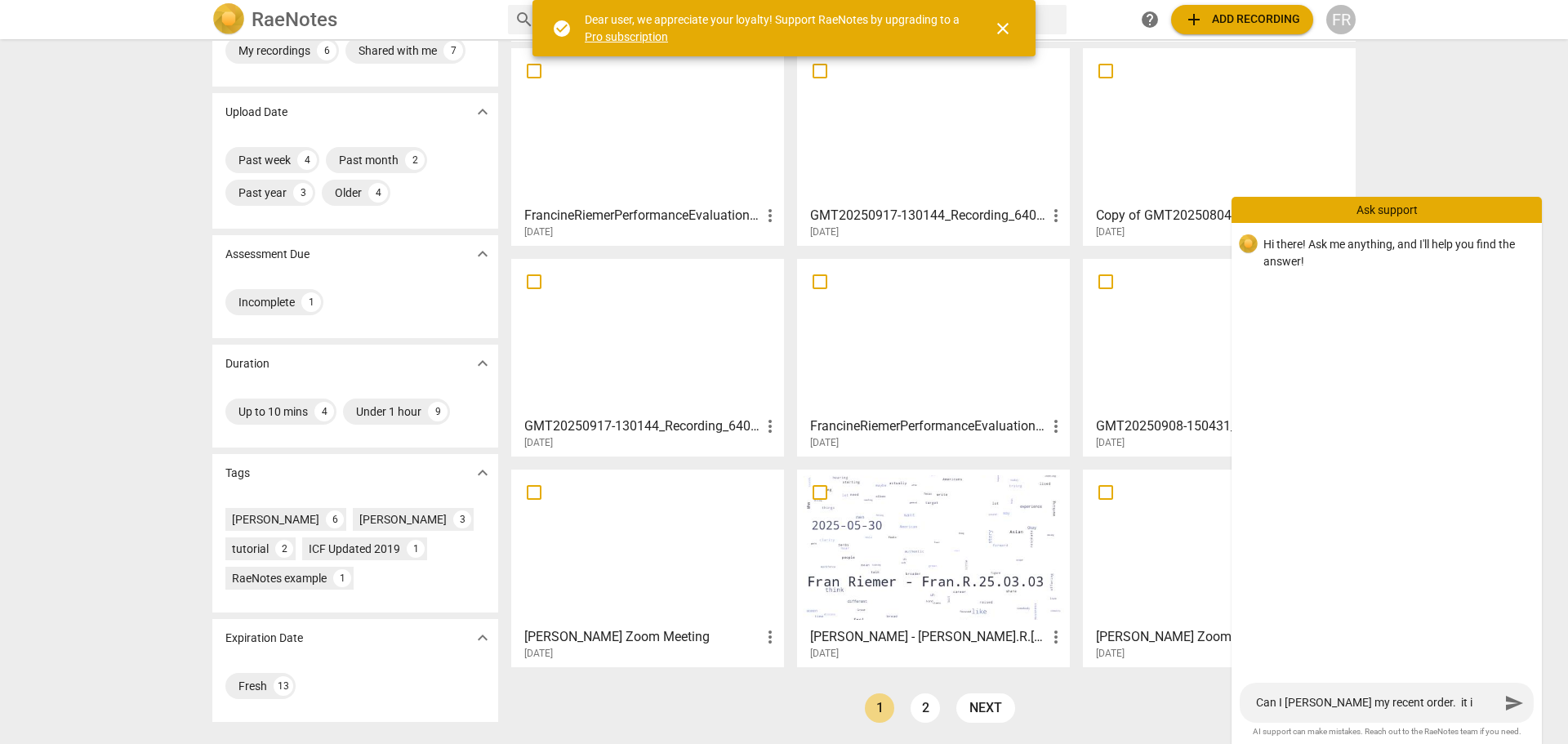
type textarea "Can I canel my recent order. it is"
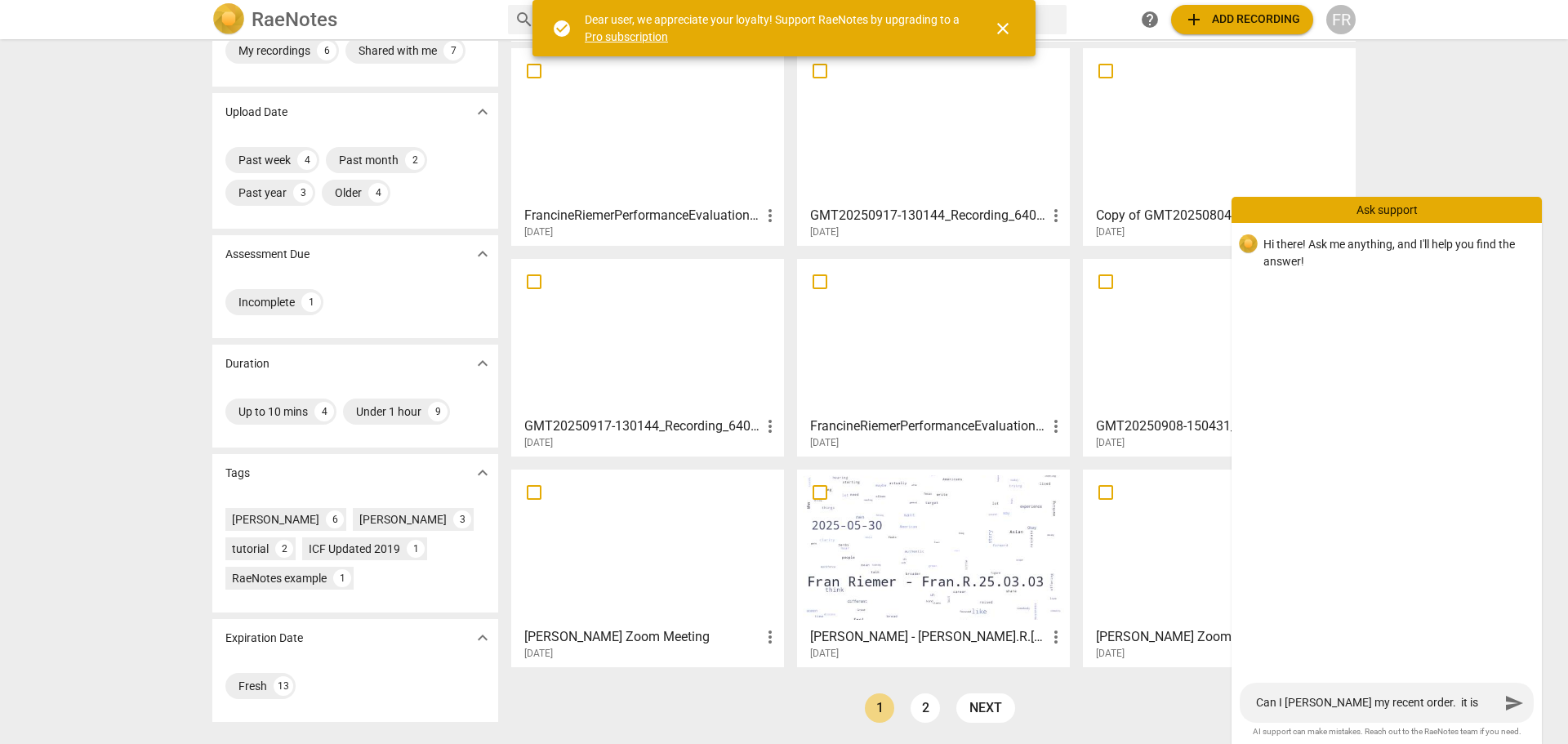
type textarea "Can I canel my recent order. it i"
type textarea "Can I canel my recent order. it"
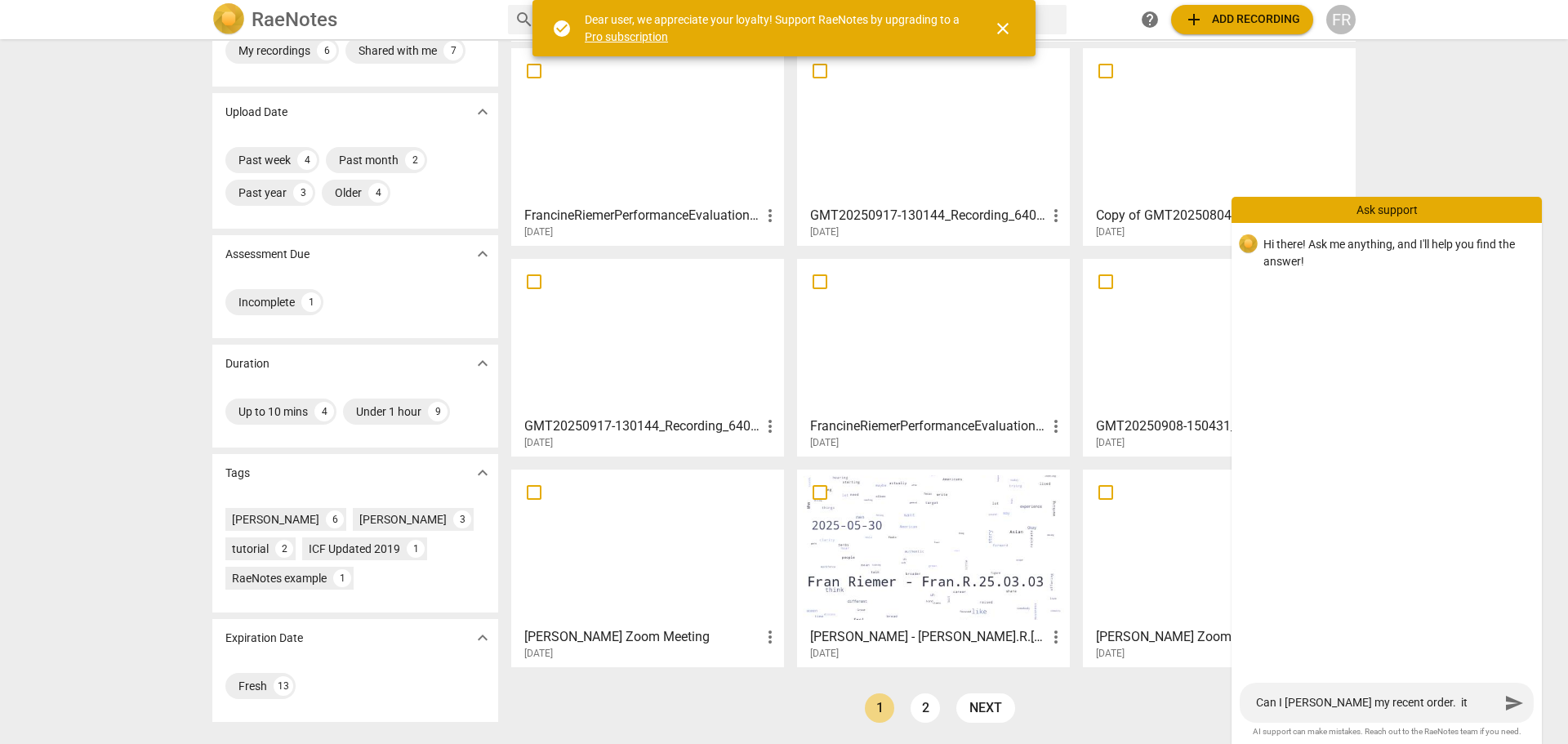
type textarea "Can I canel my recent order. it"
type textarea "Can I canel my recent order. i"
type textarea "Can I canel my recent order."
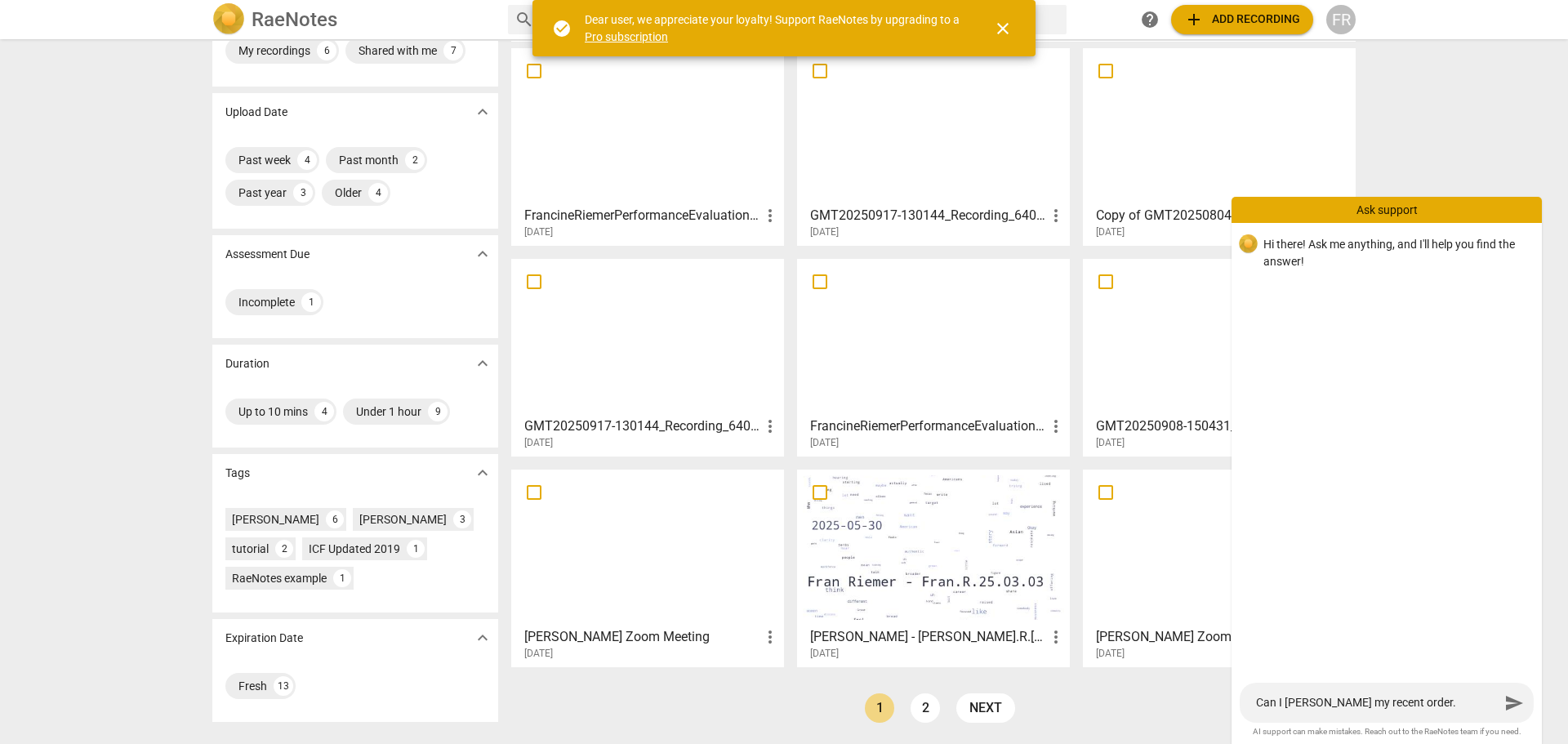
type textarea "Can I canel my recent order. I"
type textarea "Can I canel my recent order. I n"
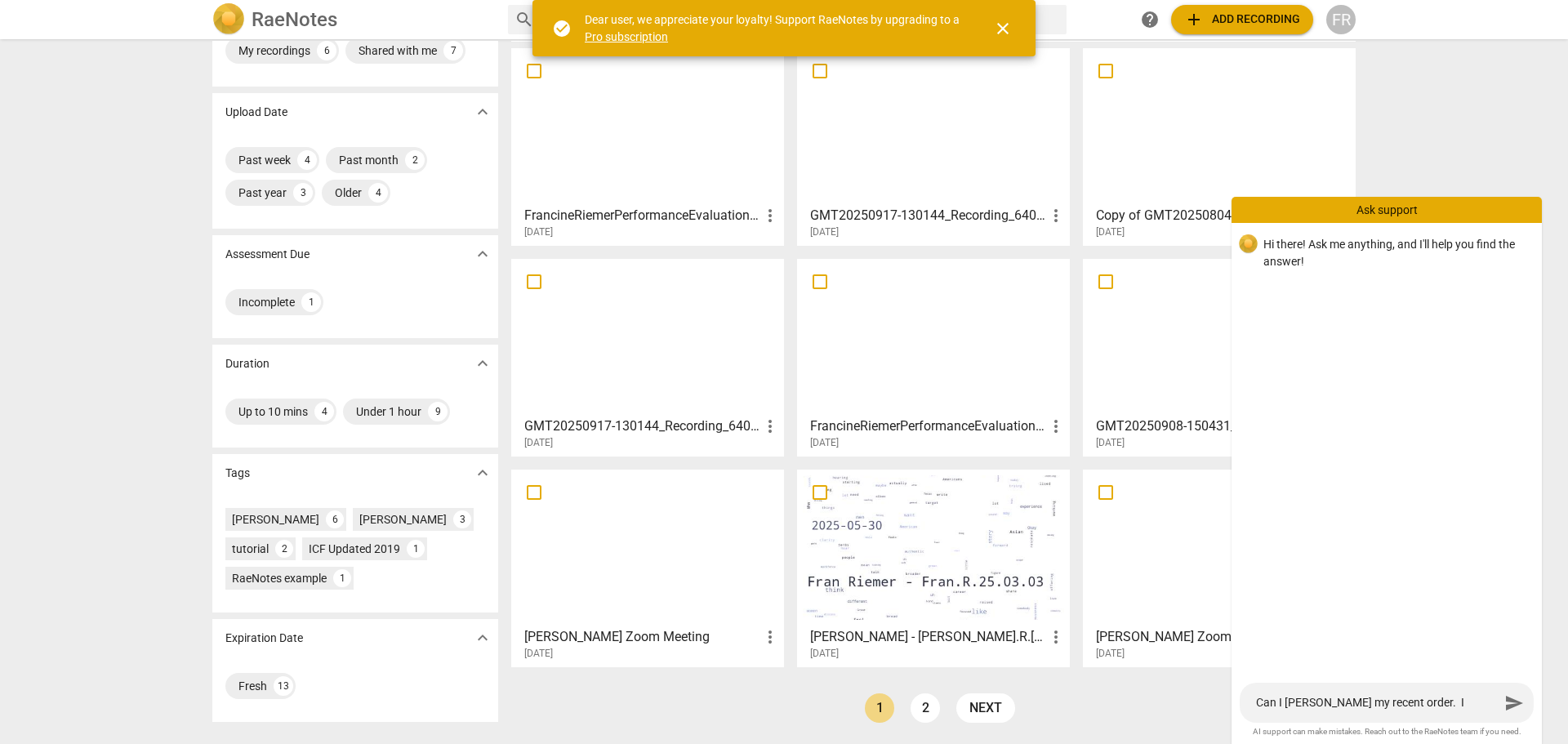
type textarea "Can I canel my recent order. I n"
type textarea "Can I canel my recent order. I ne"
type textarea "Can I canel my recent order. I nee"
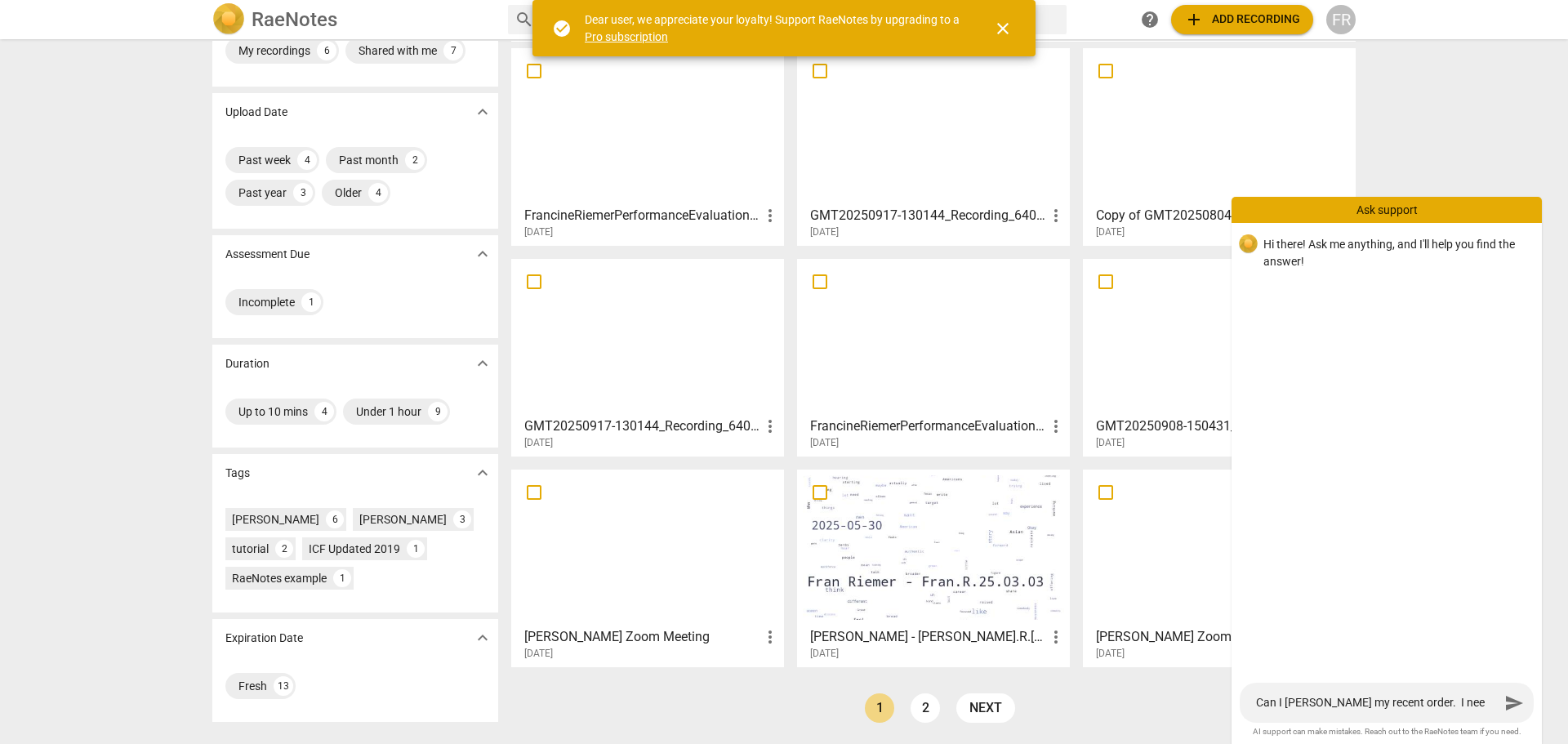
type textarea "Can I canel my recent order. I need"
type textarea "Can I canel my recent order. I need a"
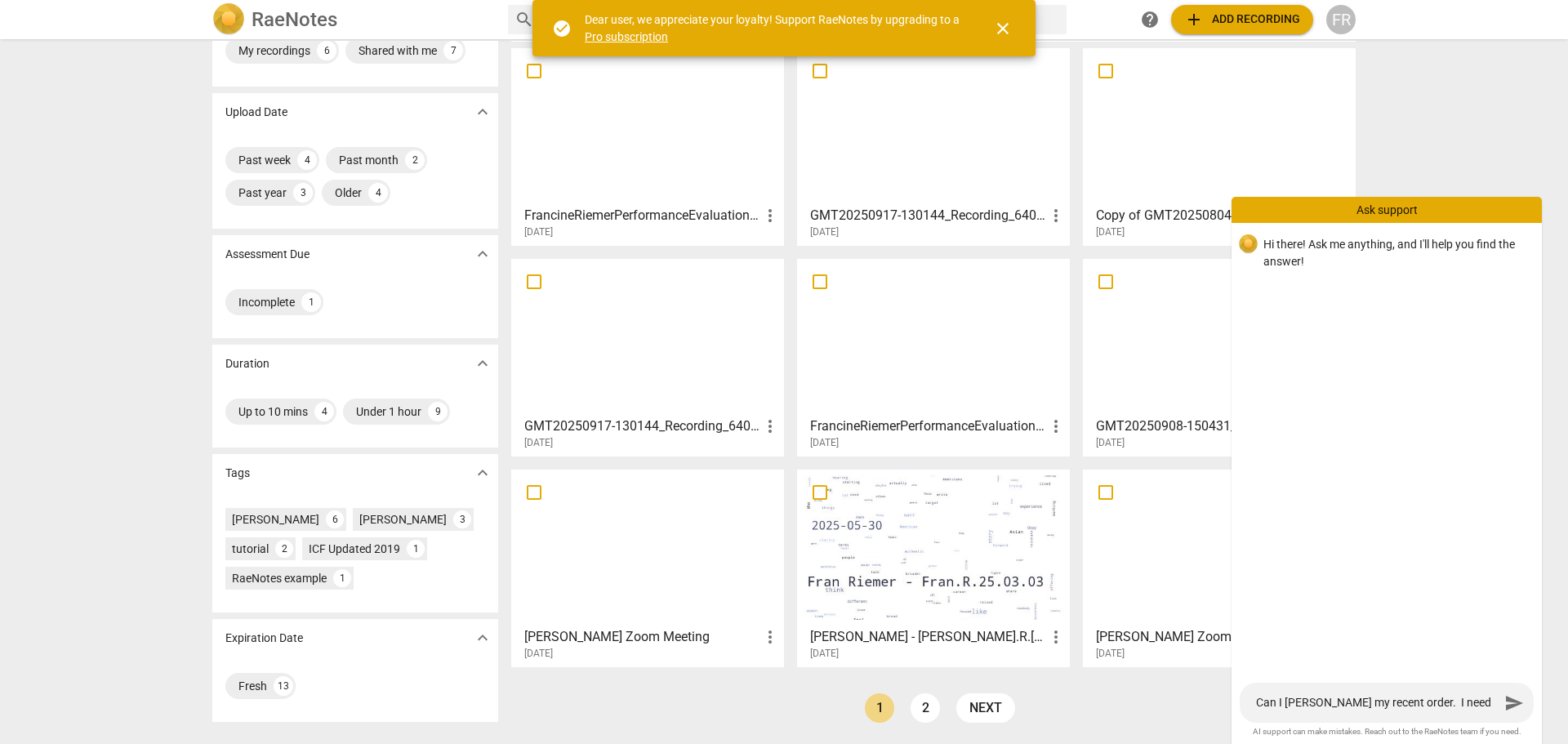
type textarea "Can I canel my recent order. I need a"
type textarea "Can I canel my recent order. I need a d"
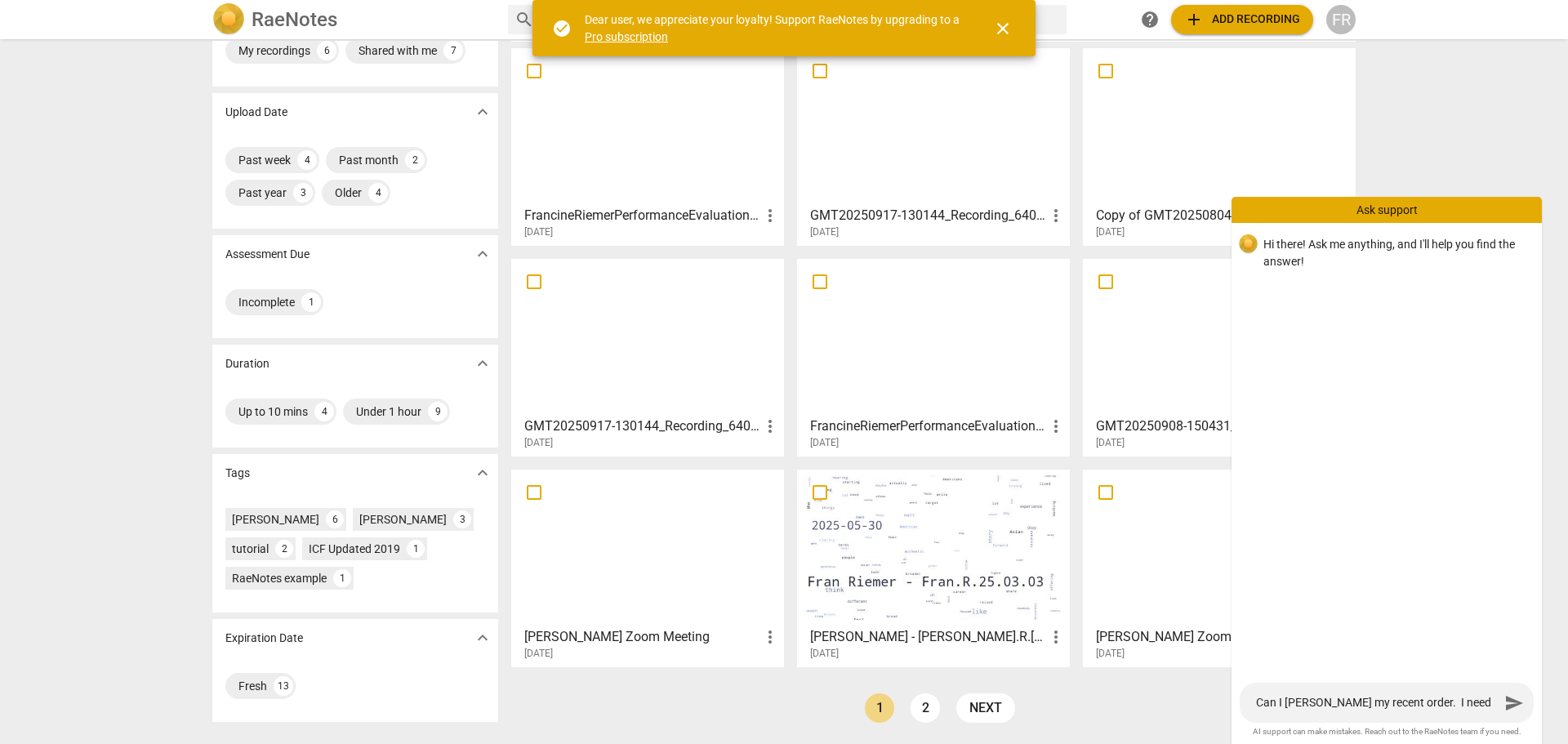
type textarea "Can I canel my recent order. I need a di"
type textarea "Can I canel my recent order. I need a dif"
type textarea "Can I canel my recent order. I need a diff"
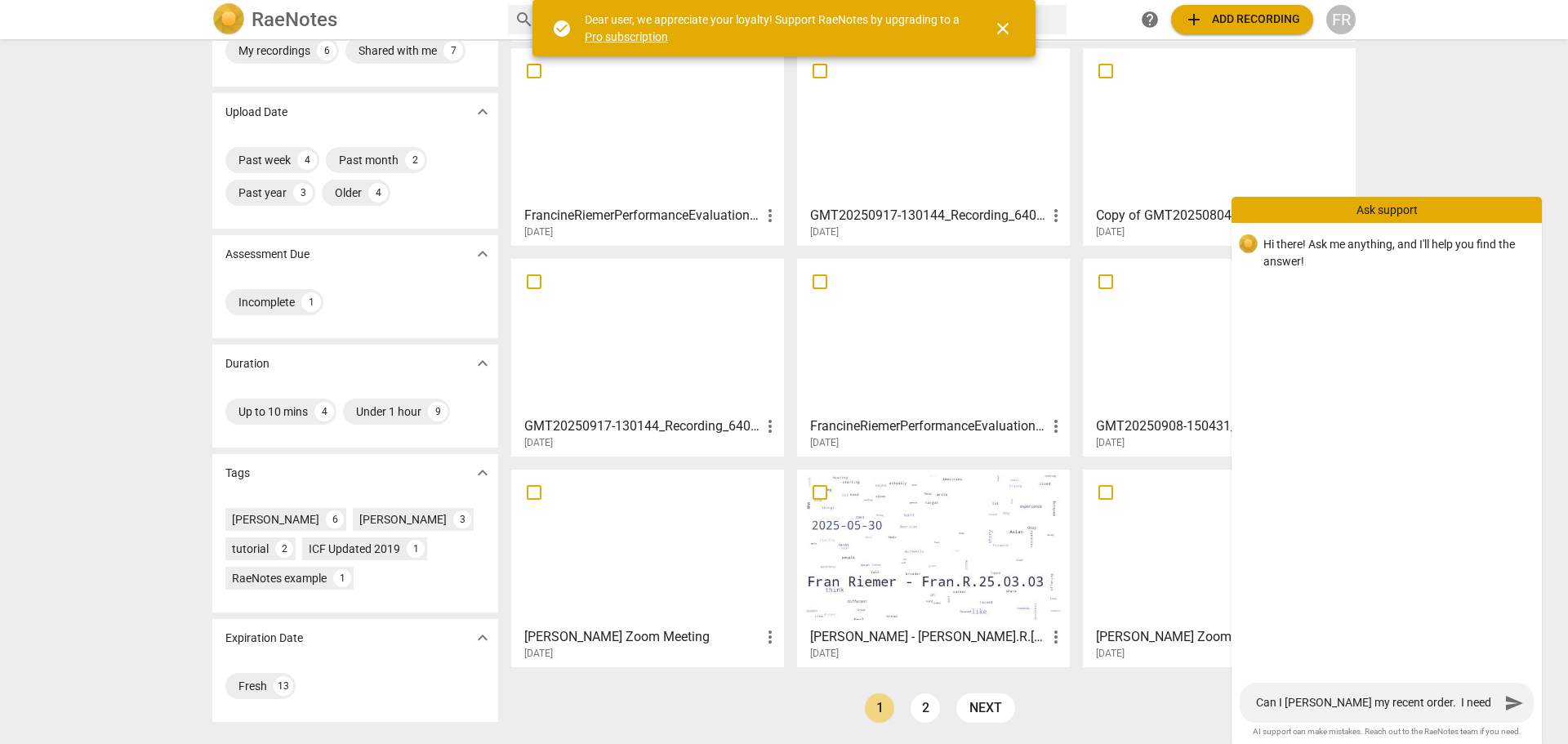
type textarea "Can I canel my recent order. I need a diff"
type textarea "Can I canel my recent order. I need a diffe"
type textarea "Can I canel my recent order. I need a differ"
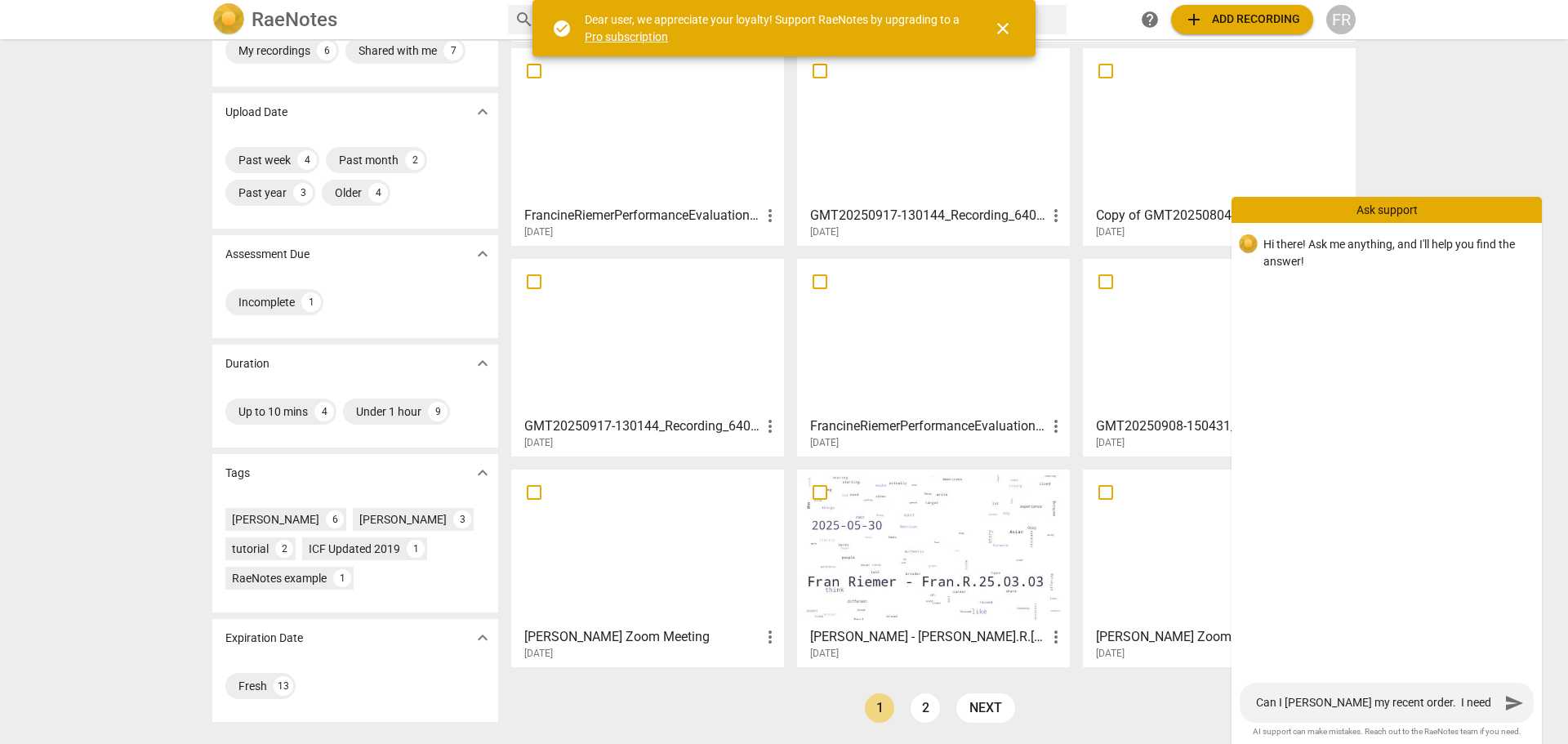
type textarea "Can I canel my recent order. I need a differe"
type textarea "Can I canel my recent order. I need a differen"
type textarea "Can I canel my recent order. I need a different"
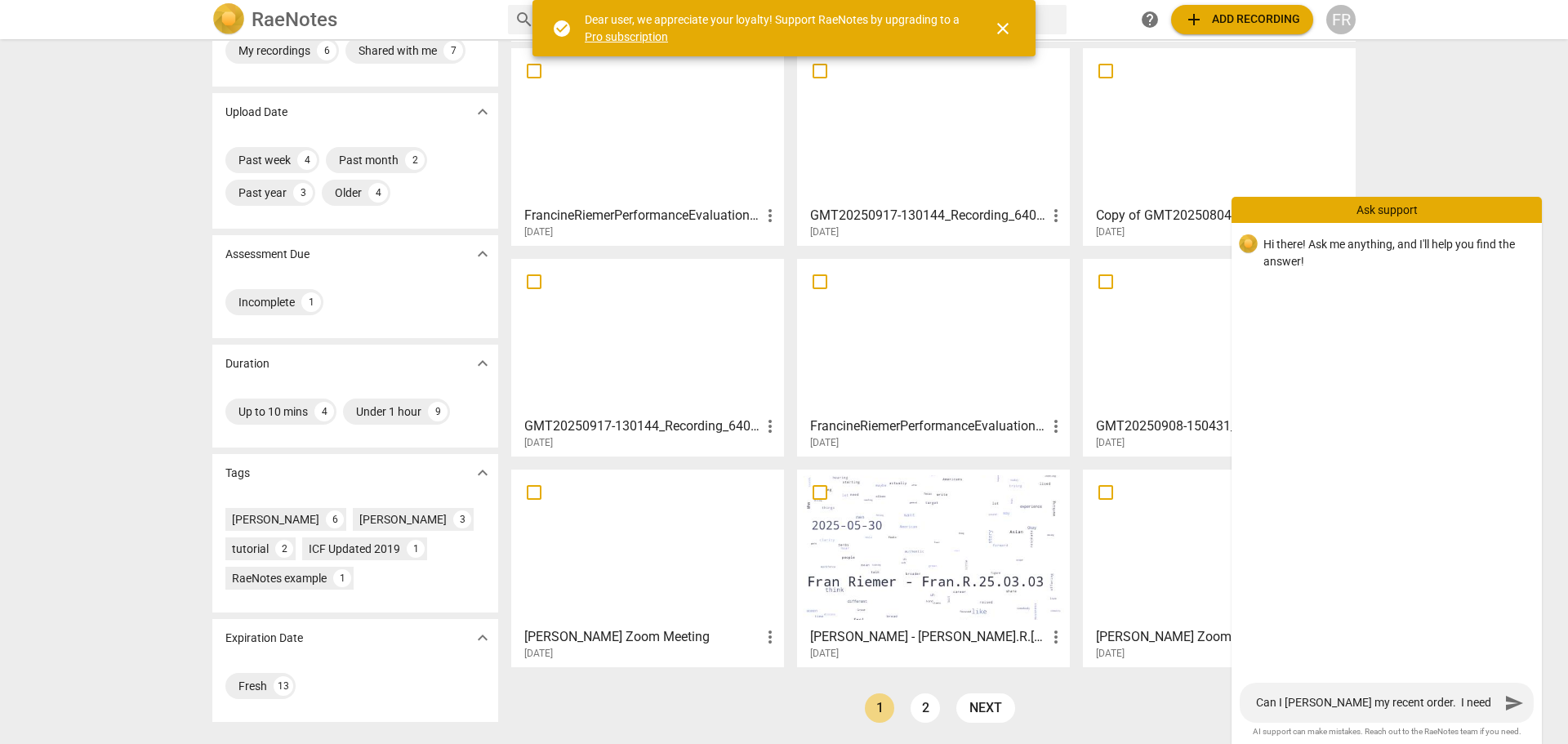
type textarea "Can I canel my recent order. I need a different"
type textarea "Can I canel my recent order. I need a different f"
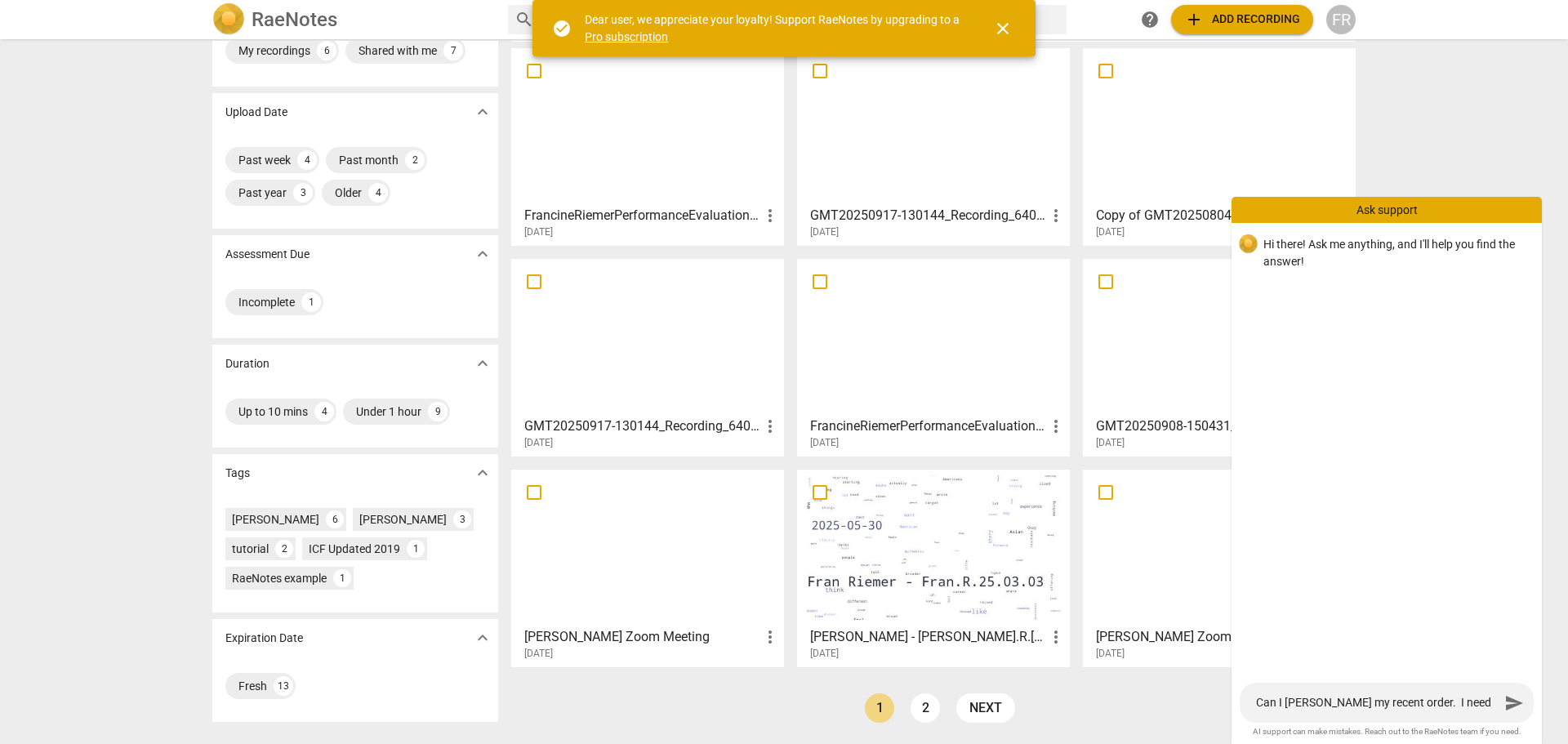
type textarea "Can I canel my recent order. I need a different fo"
type textarea "Can I canel my recent order. I need a different for"
type textarea "Can I canel my recent order. I need a different form"
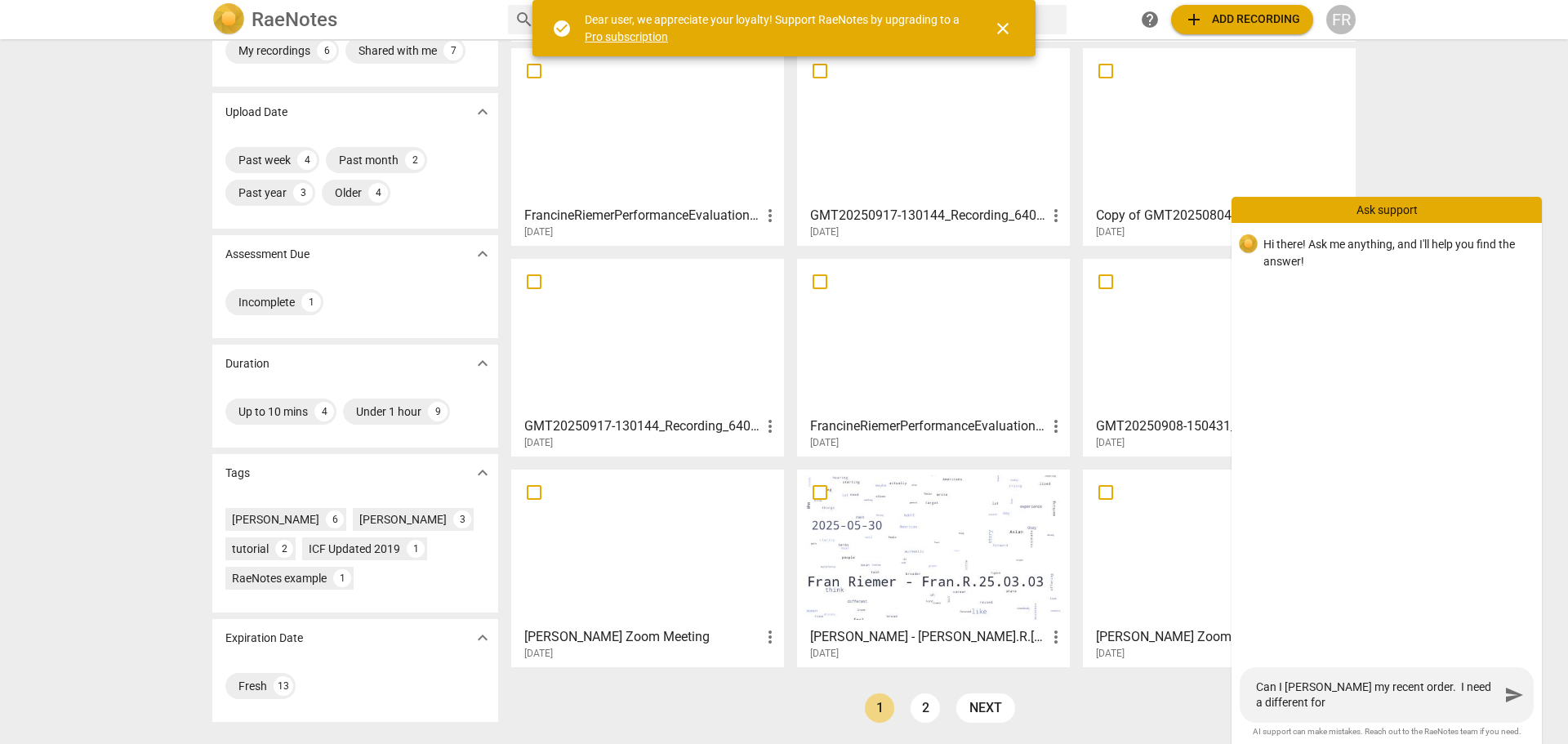
type textarea "Can I canel my recent order. I need a different form"
type textarea "Can I canel my recent order. I need a different forma"
type textarea "Can I canel my recent order. I need a different format"
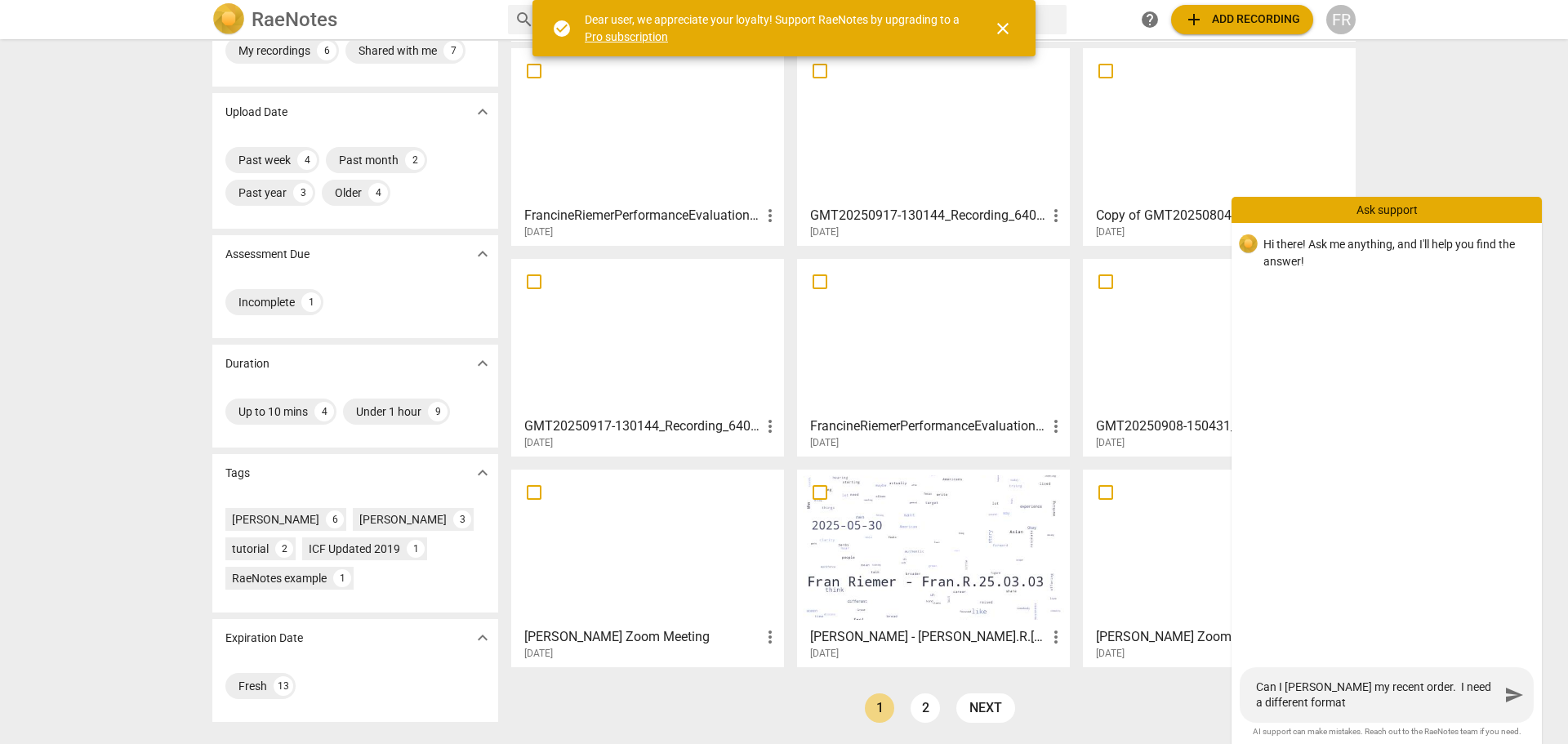
type textarea "Can I canel my recent order. I need a different format."
click at [1303, 686] on textarea "Can I canel my recent order. I need a different format." at bounding box center [1378, 695] width 243 height 31
type textarea "Can I cancel my recent order. I need a different format."
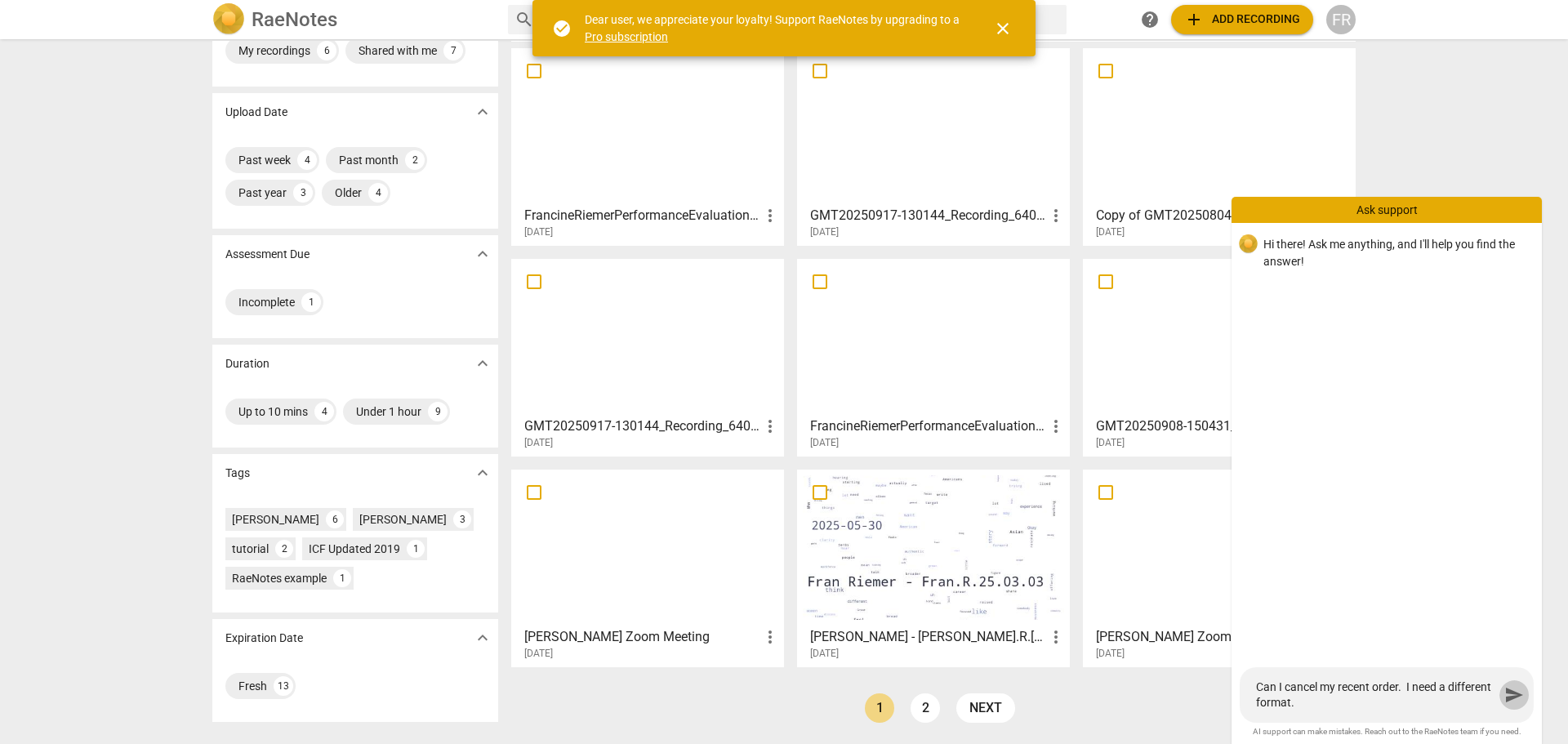
click at [1513, 701] on span "send" at bounding box center [1513, 695] width 19 height 19
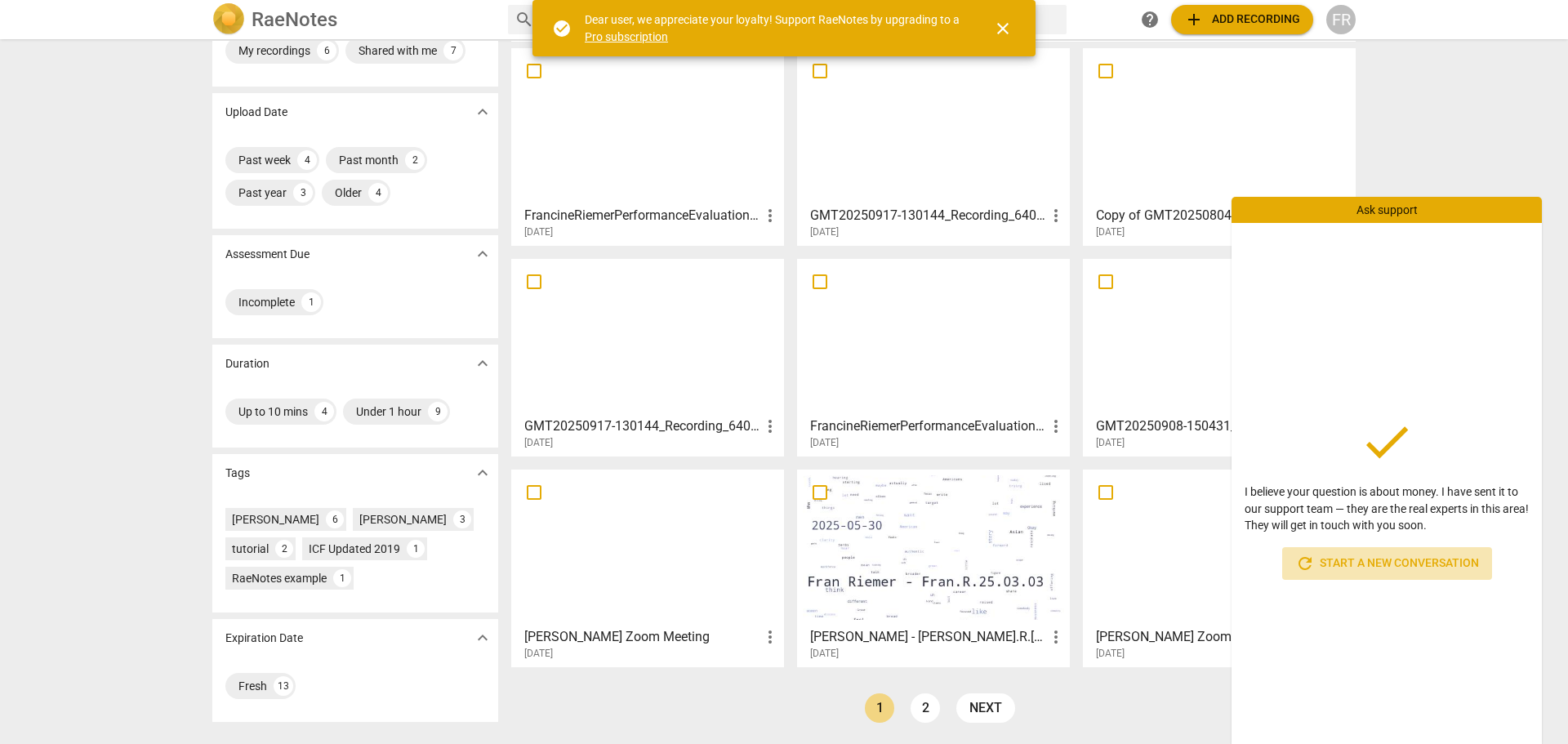
click at [1380, 555] on span "refresh Start a new conversation" at bounding box center [1387, 563] width 184 height 19
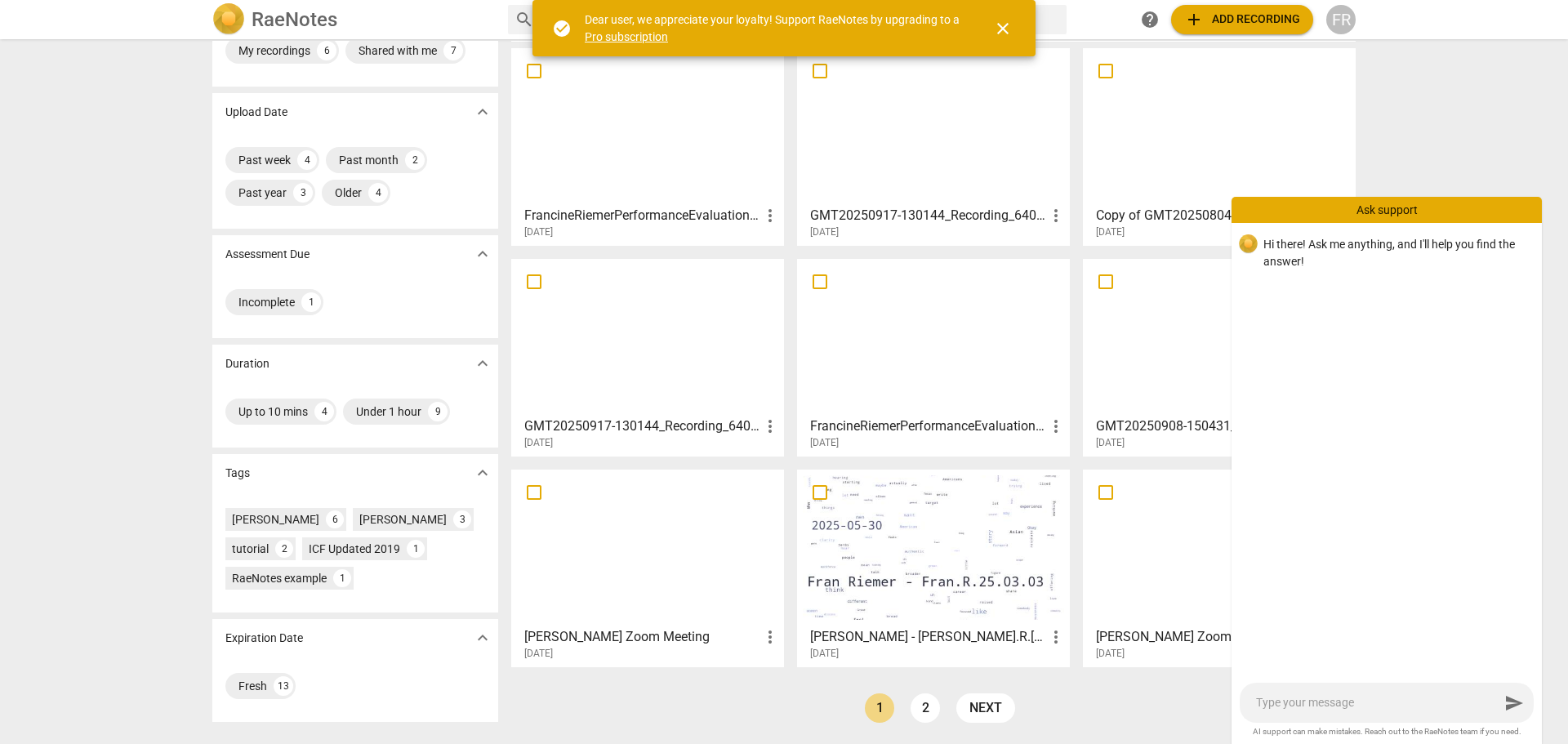
type textarea "I"
type textarea "I w"
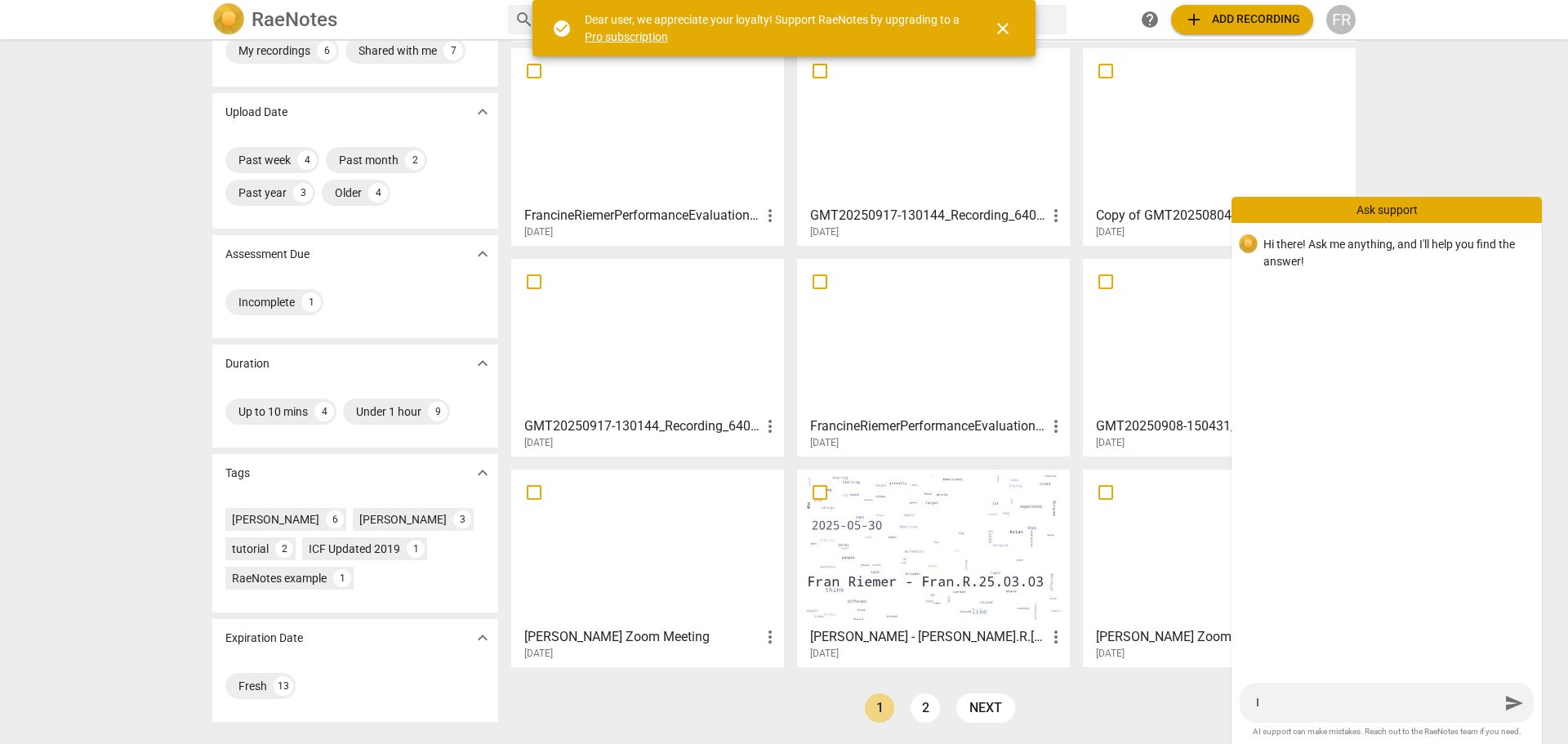
type textarea "I w"
type textarea "I wo"
type textarea "I wou"
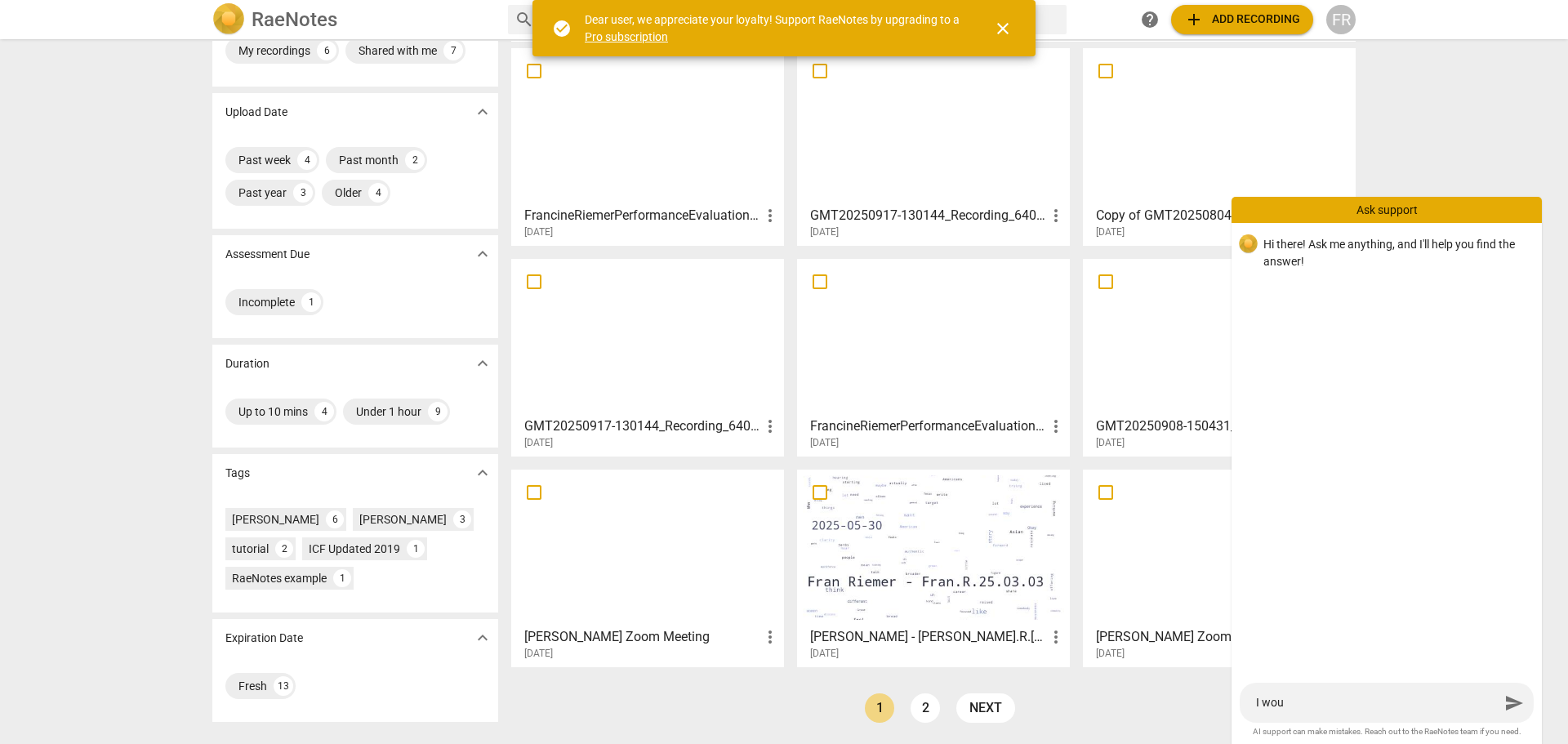
type textarea "I woul"
type textarea "I would"
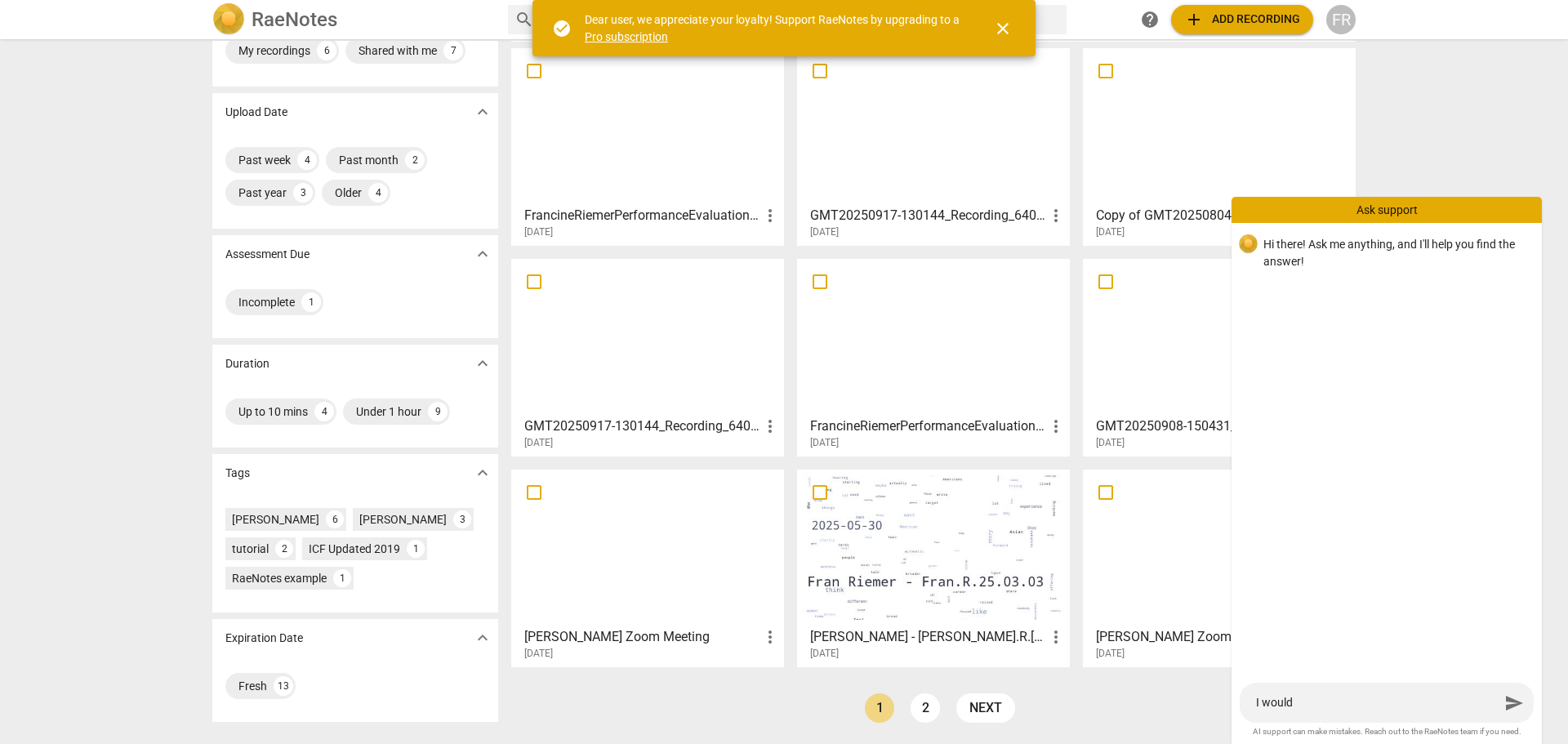
type textarea "I would"
type textarea "I would l"
type textarea "I would li"
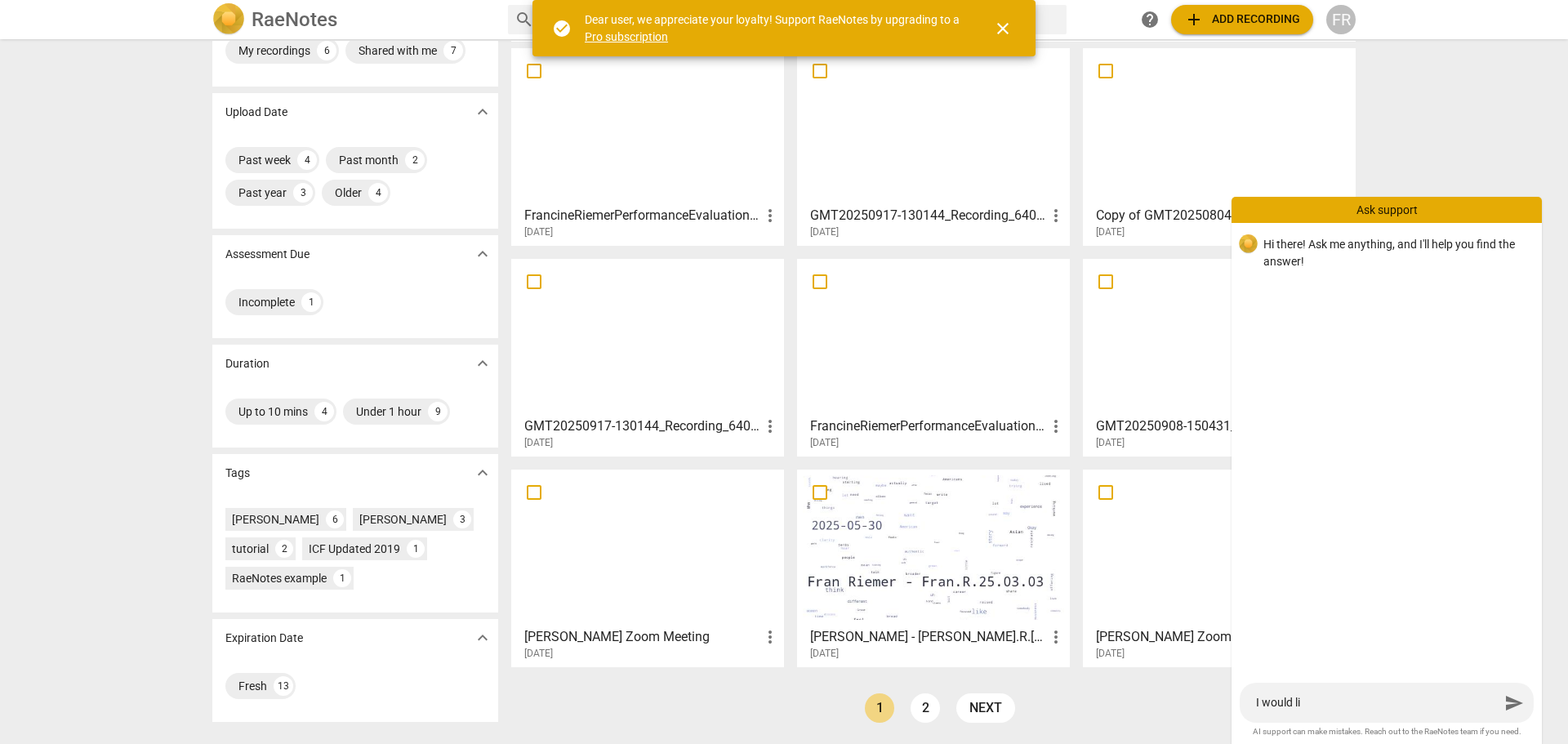
type textarea "I would lik"
type textarea "I would like"
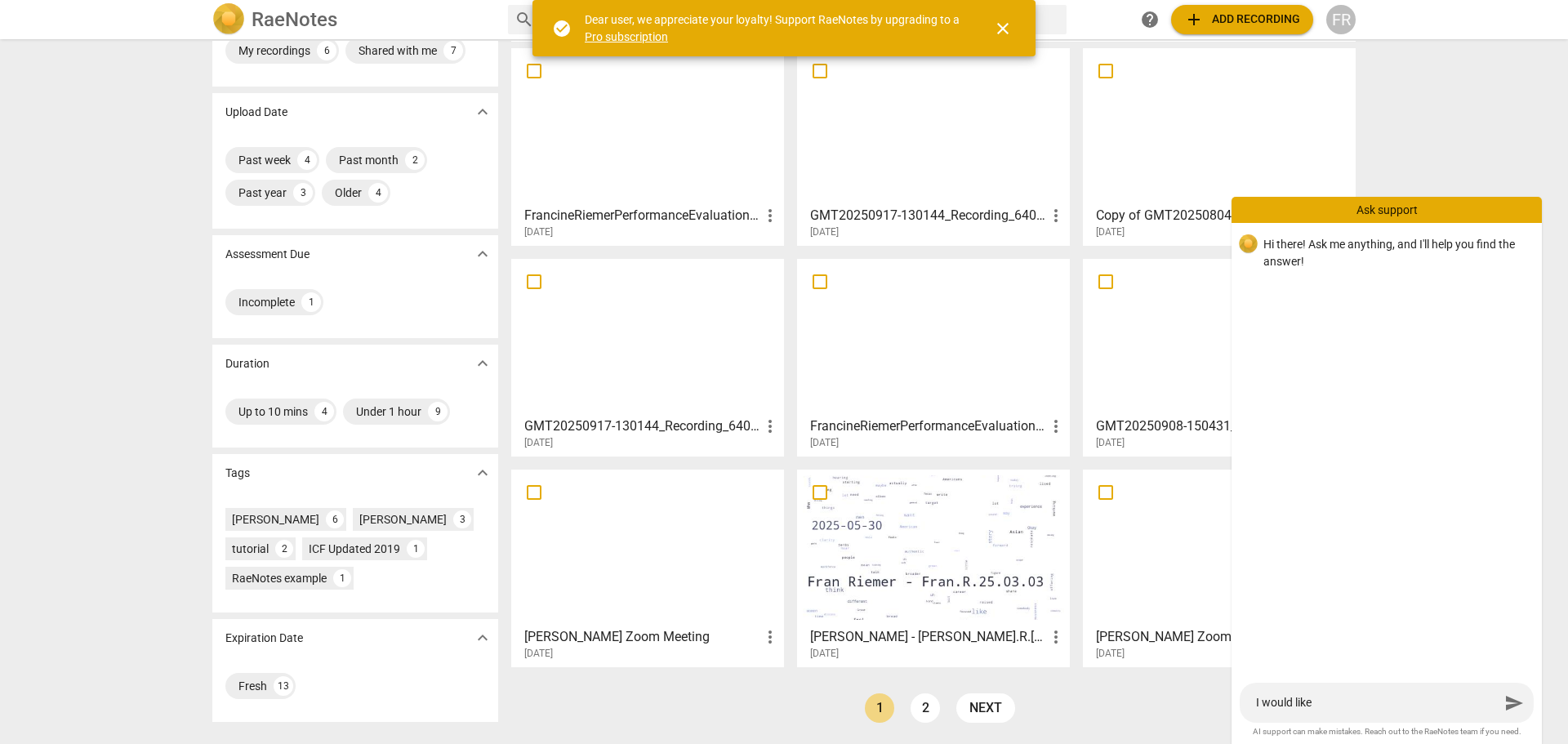
type textarea "I would like"
type textarea "I would like t"
type textarea "I would like to"
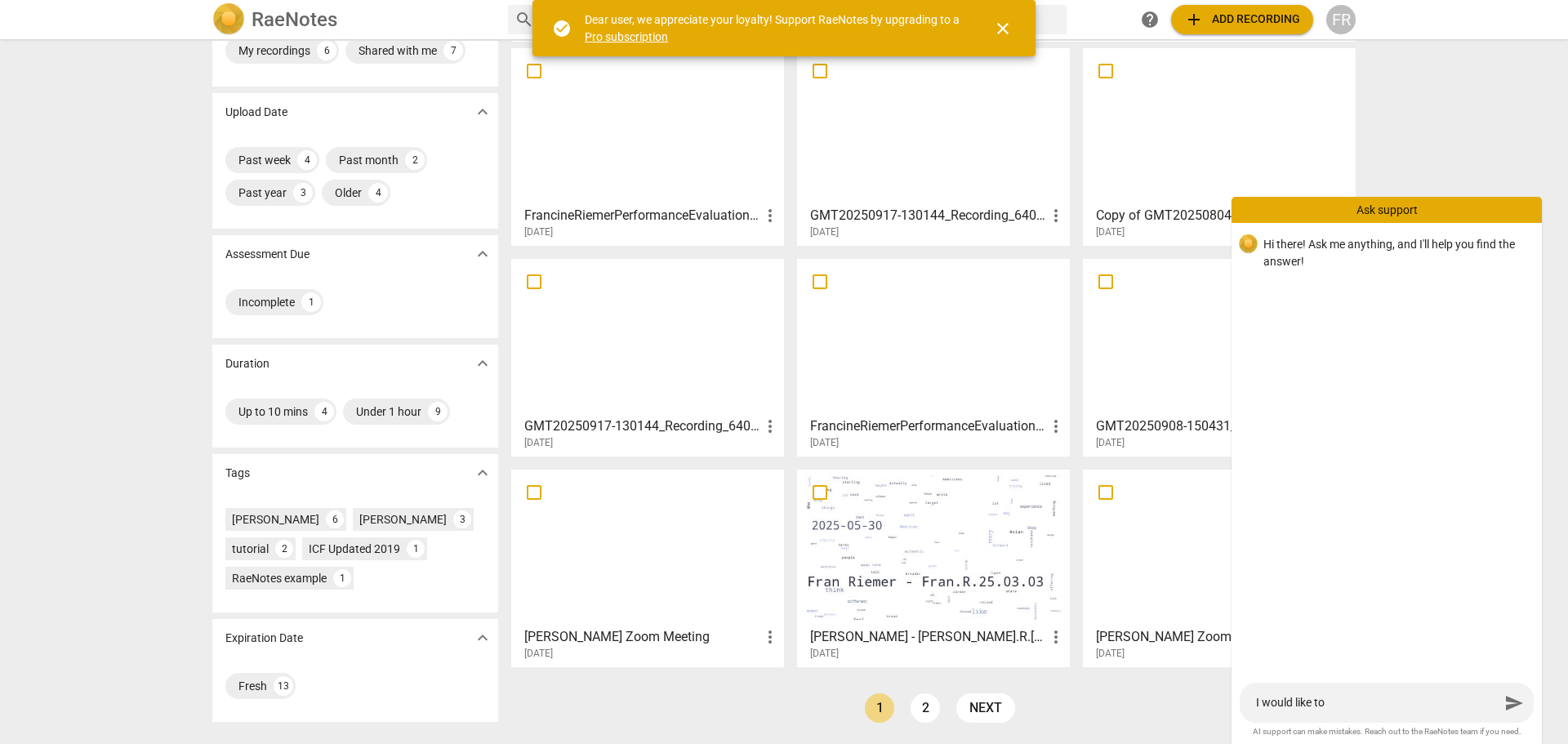
type textarea "I would like to"
type textarea "I would like to c"
type textarea "I would like to ca"
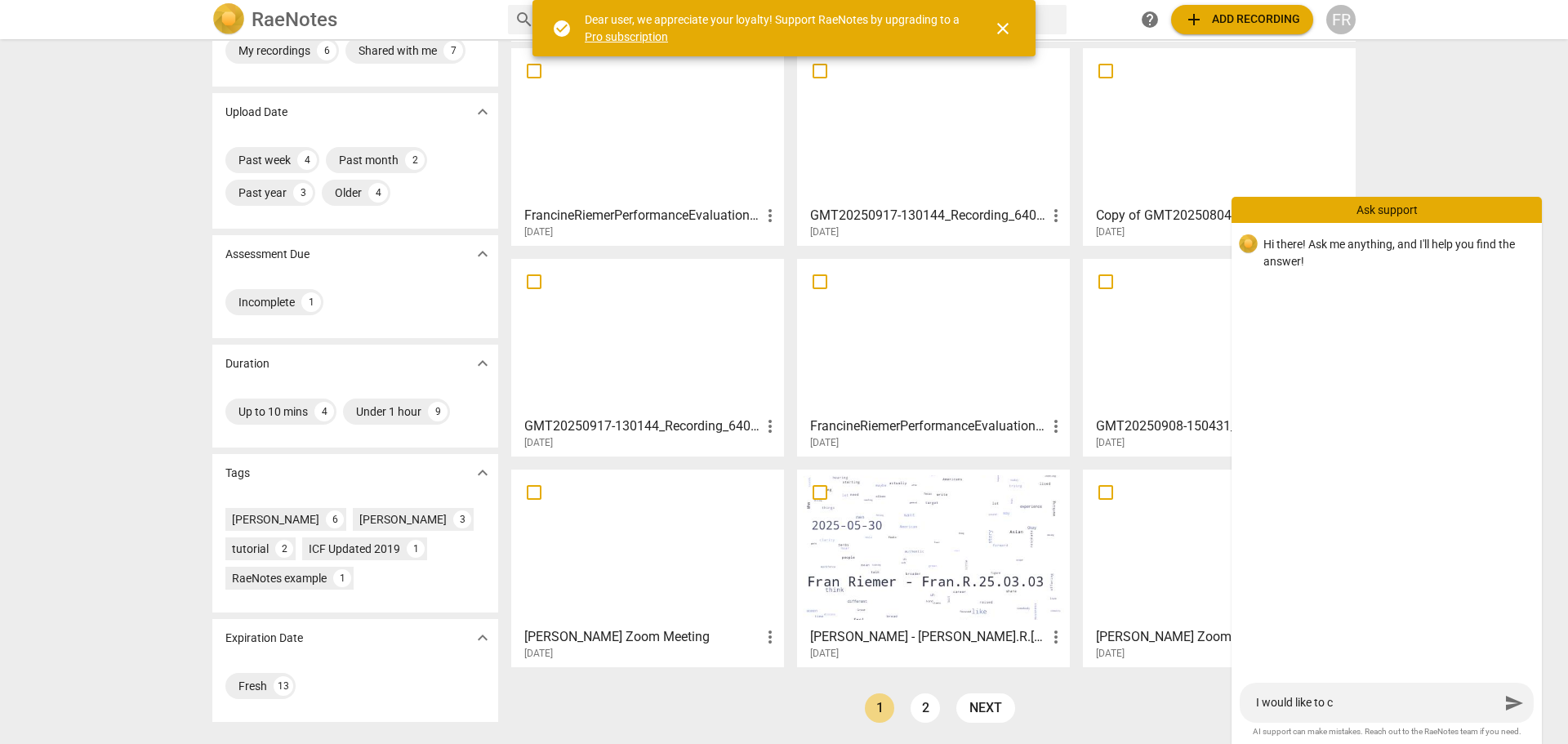
type textarea "I would like to ca"
type textarea "I would like to can"
type textarea "I would like to canc"
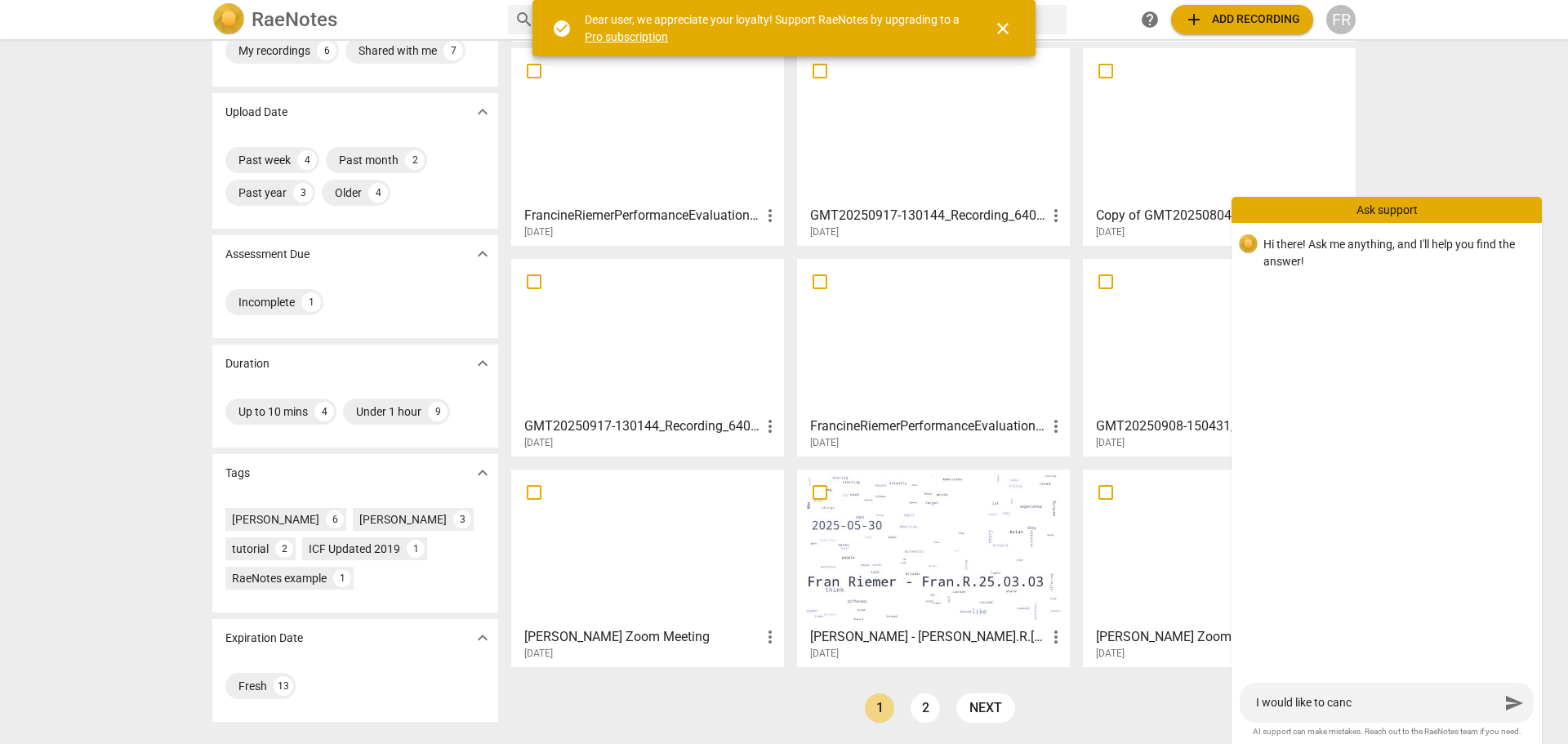
type textarea "I would like to cance"
type textarea "I would like to cancel"
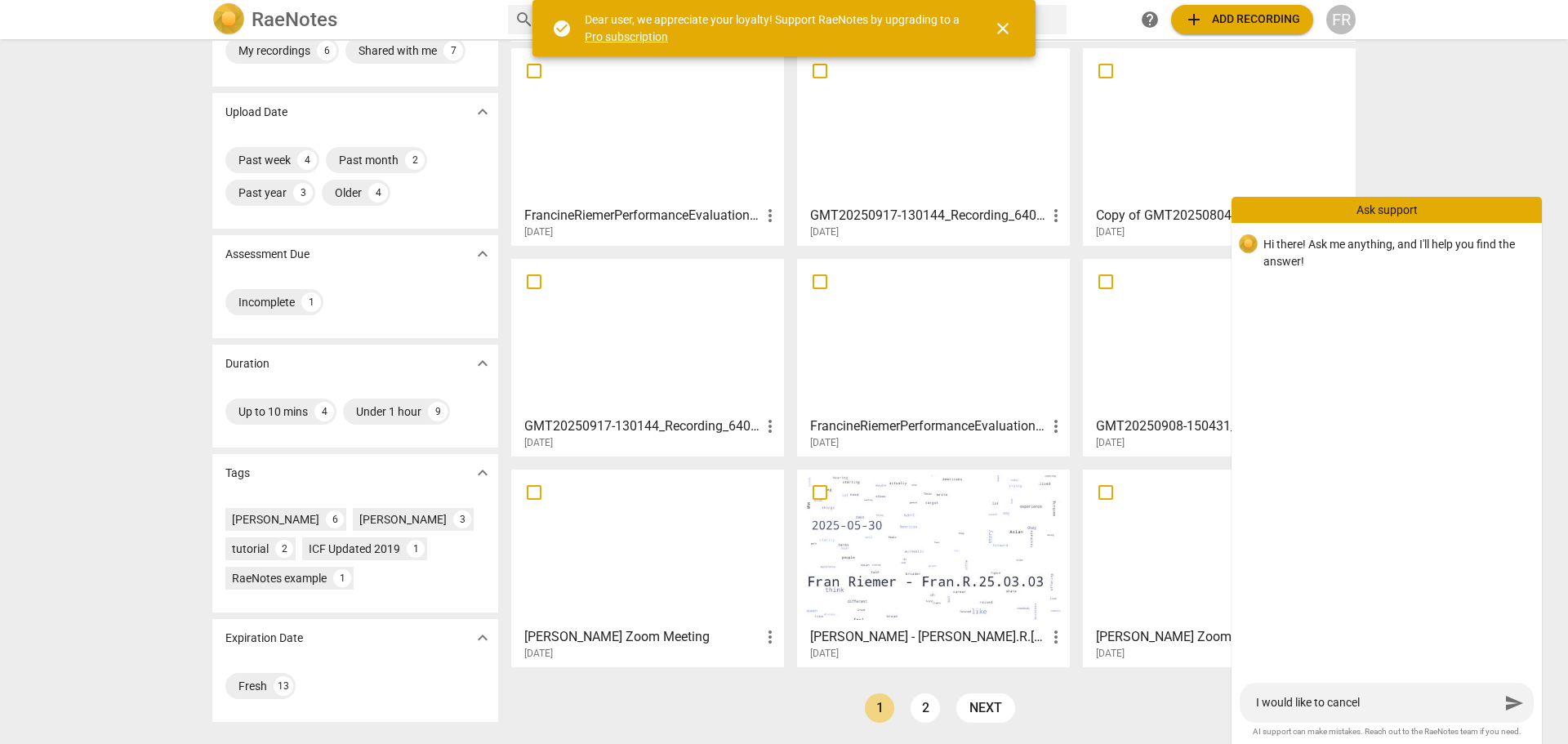
type textarea "I would like to cancel"
type textarea "I would like to cancel m"
type textarea "I would like to cancel my"
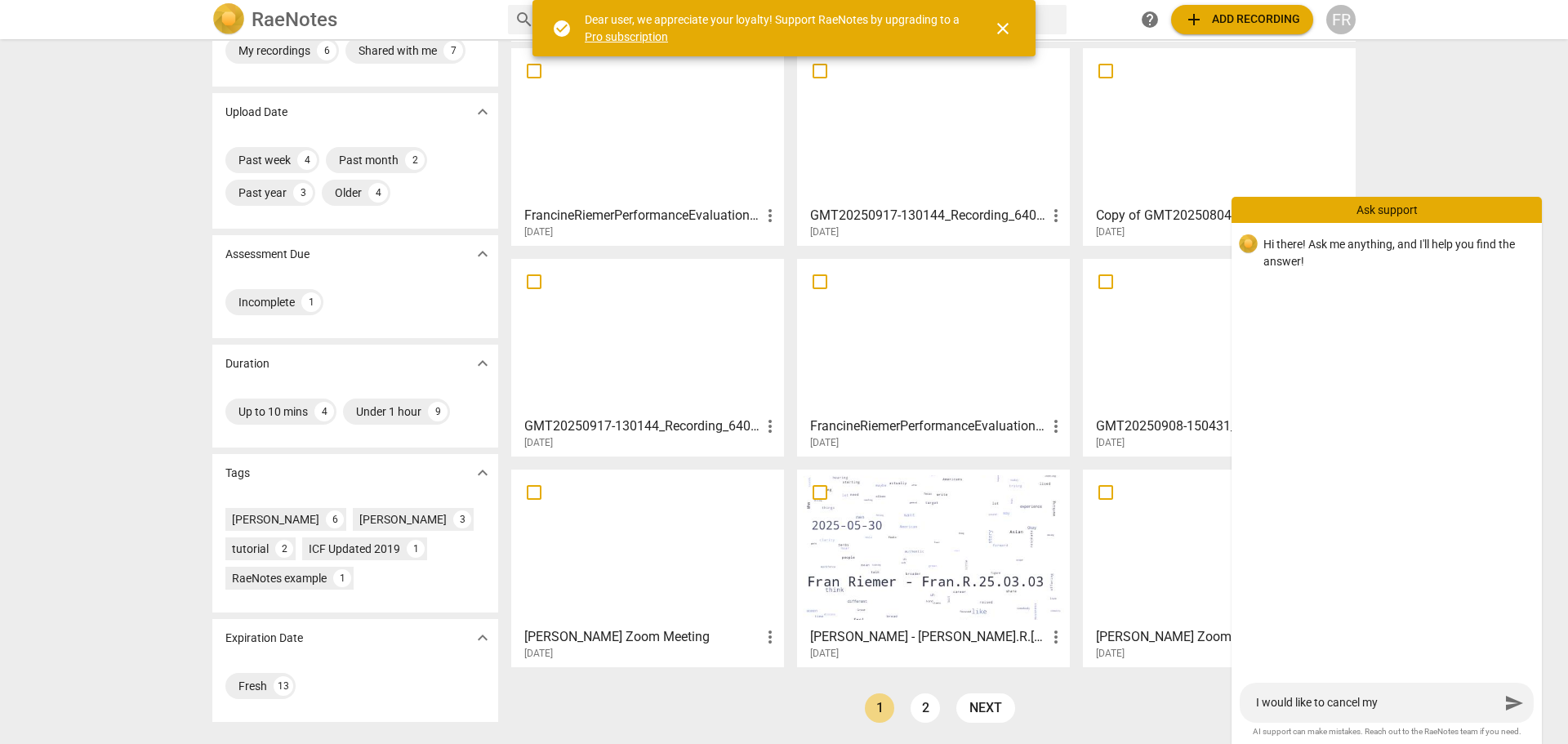
type textarea "I would like to cancel my"
type textarea "I would like to cancel my r"
type textarea "I would like to cancel my re"
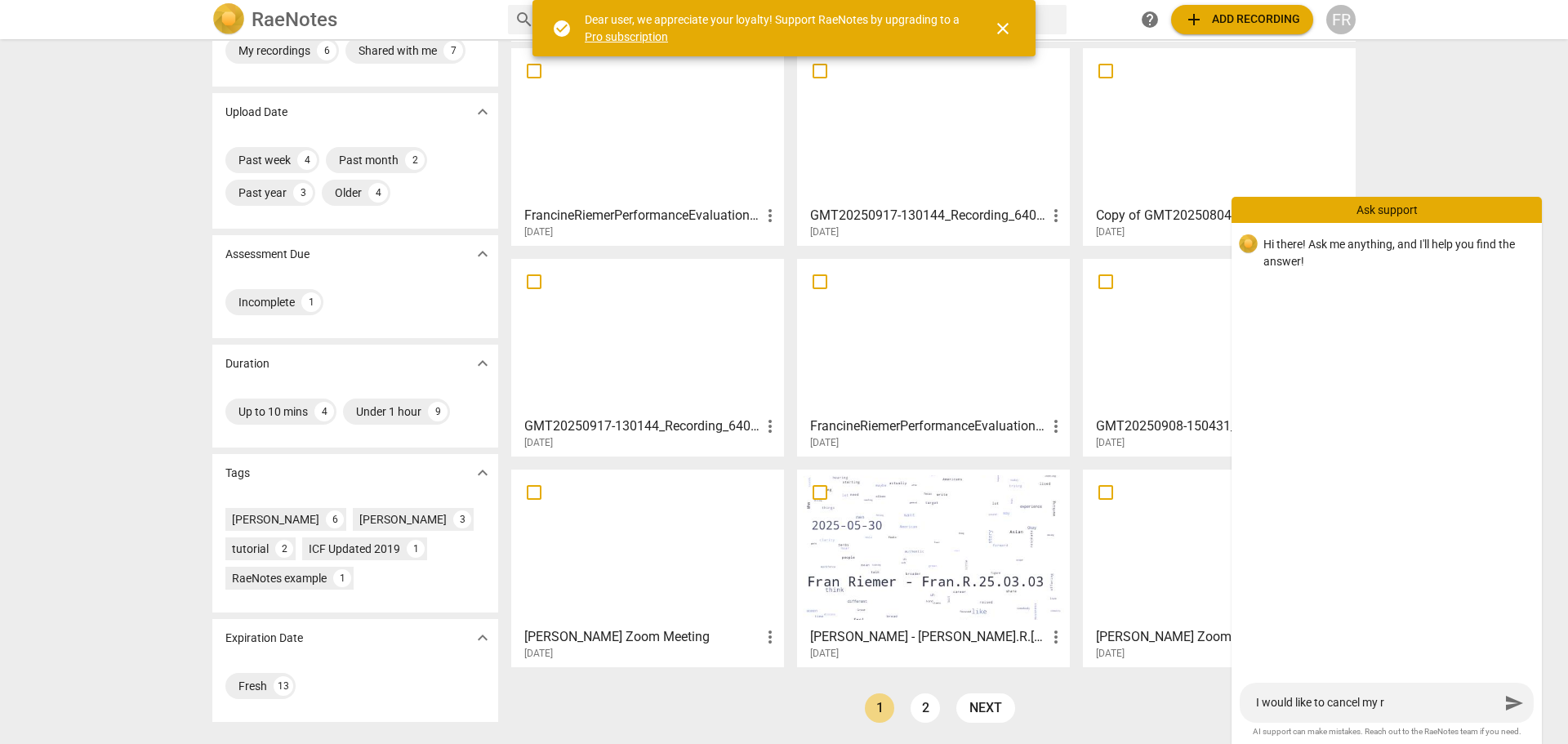
type textarea "I would like to cancel my re"
type textarea "I would like to cancel my rec"
type textarea "I would like to cancel my rece"
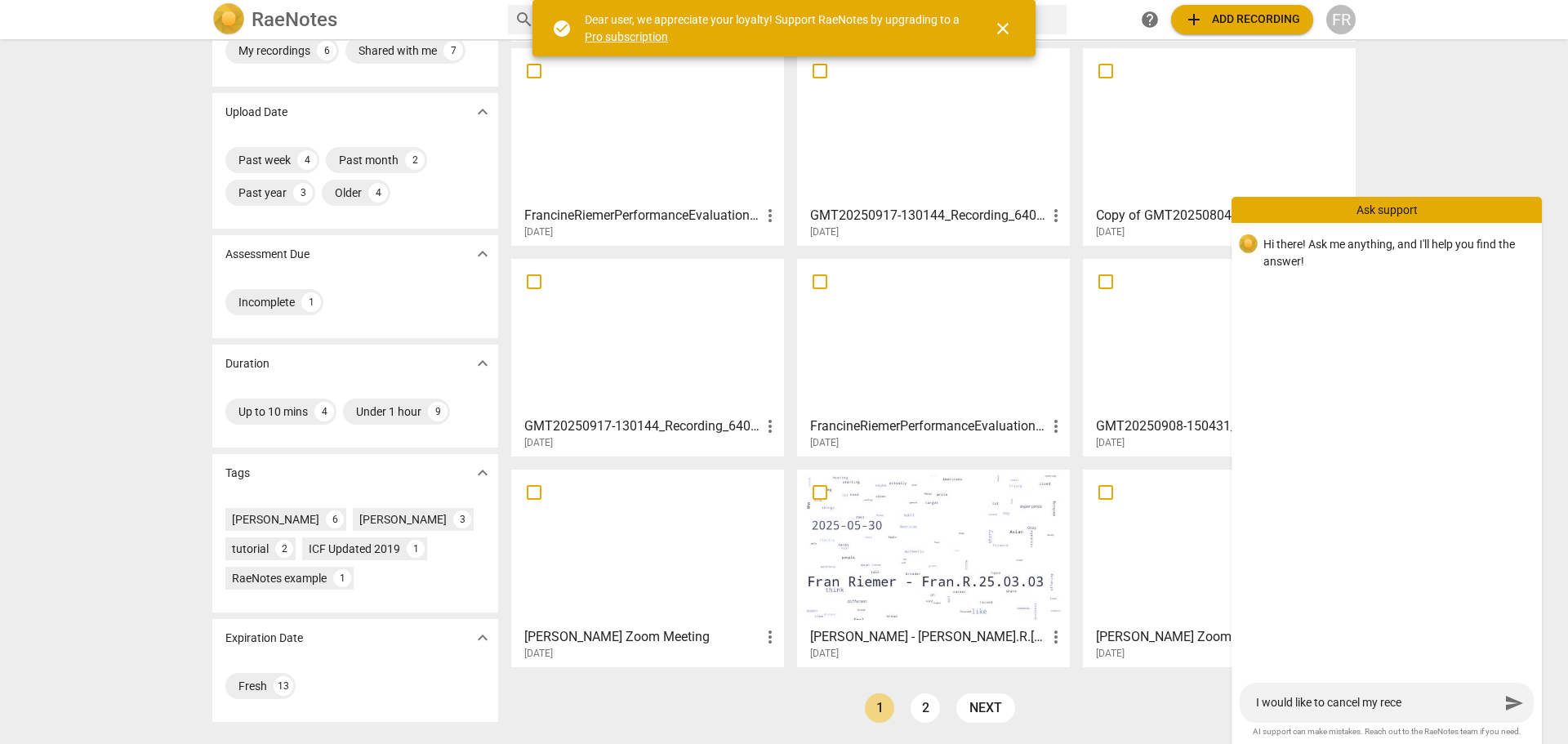
type textarea "I would like to cancel my recen"
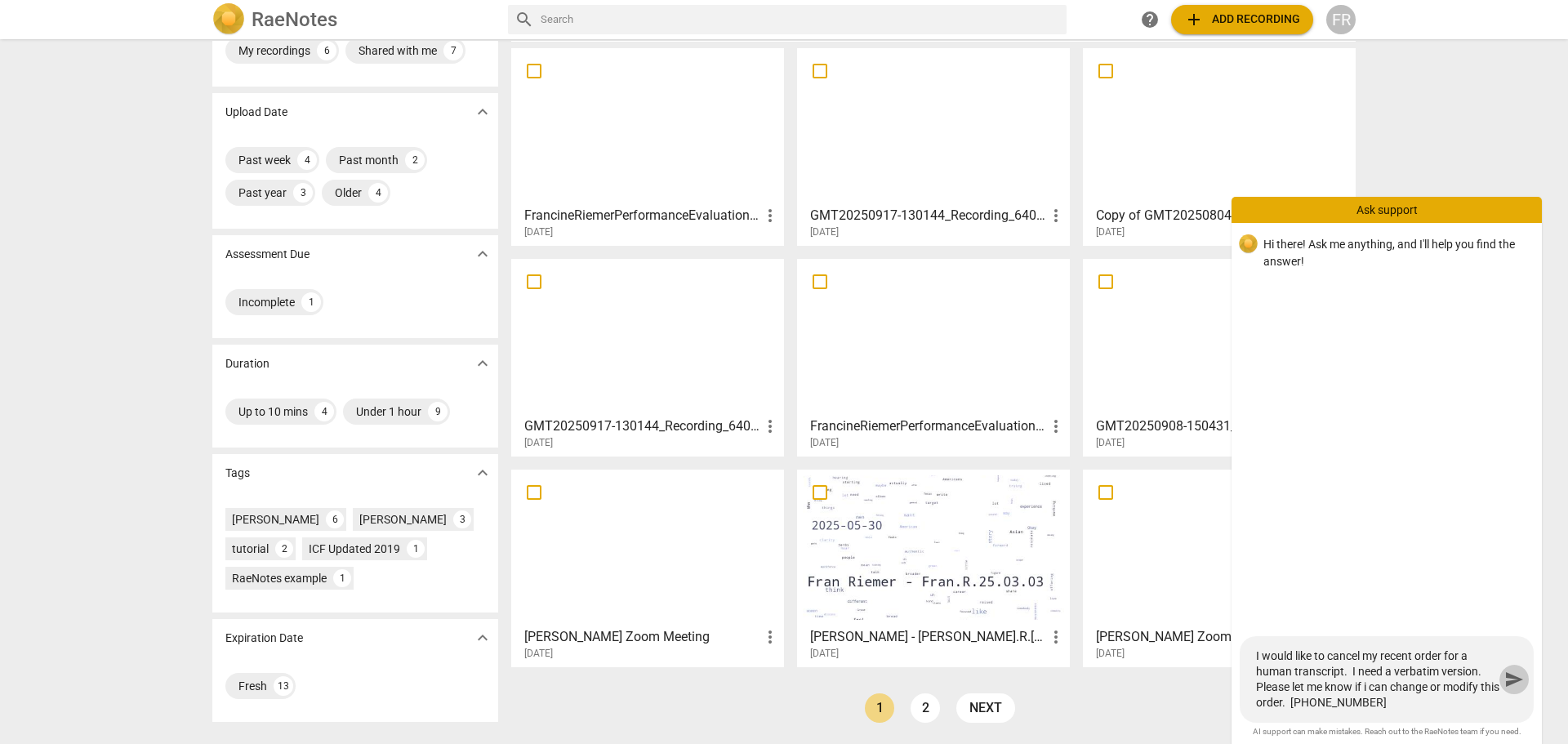
click at [1509, 680] on span "send" at bounding box center [1513, 679] width 19 height 19
